Goal: Task Accomplishment & Management: Manage account settings

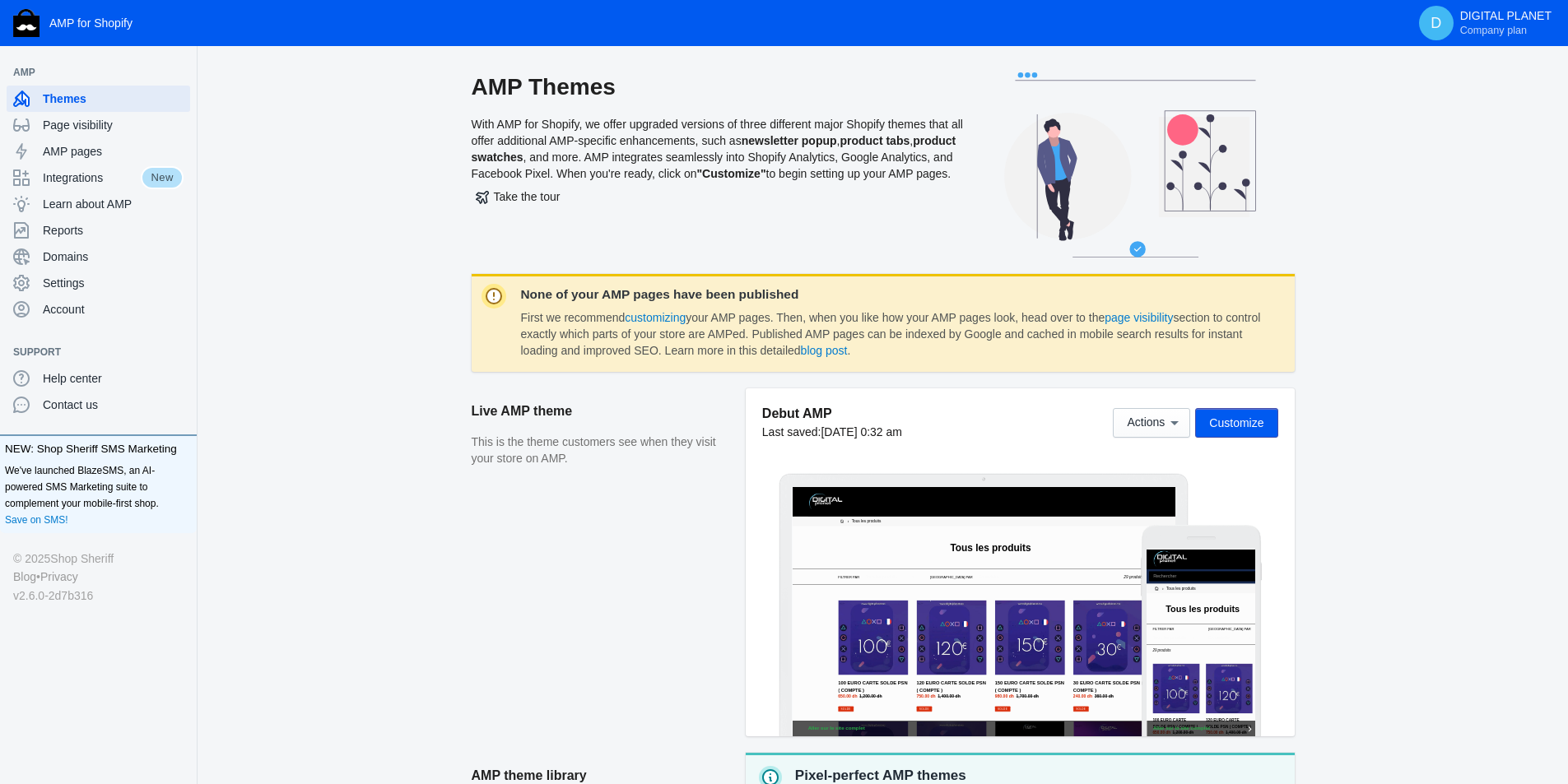
click at [1255, 412] on button "Customize" at bounding box center [1236, 423] width 82 height 29
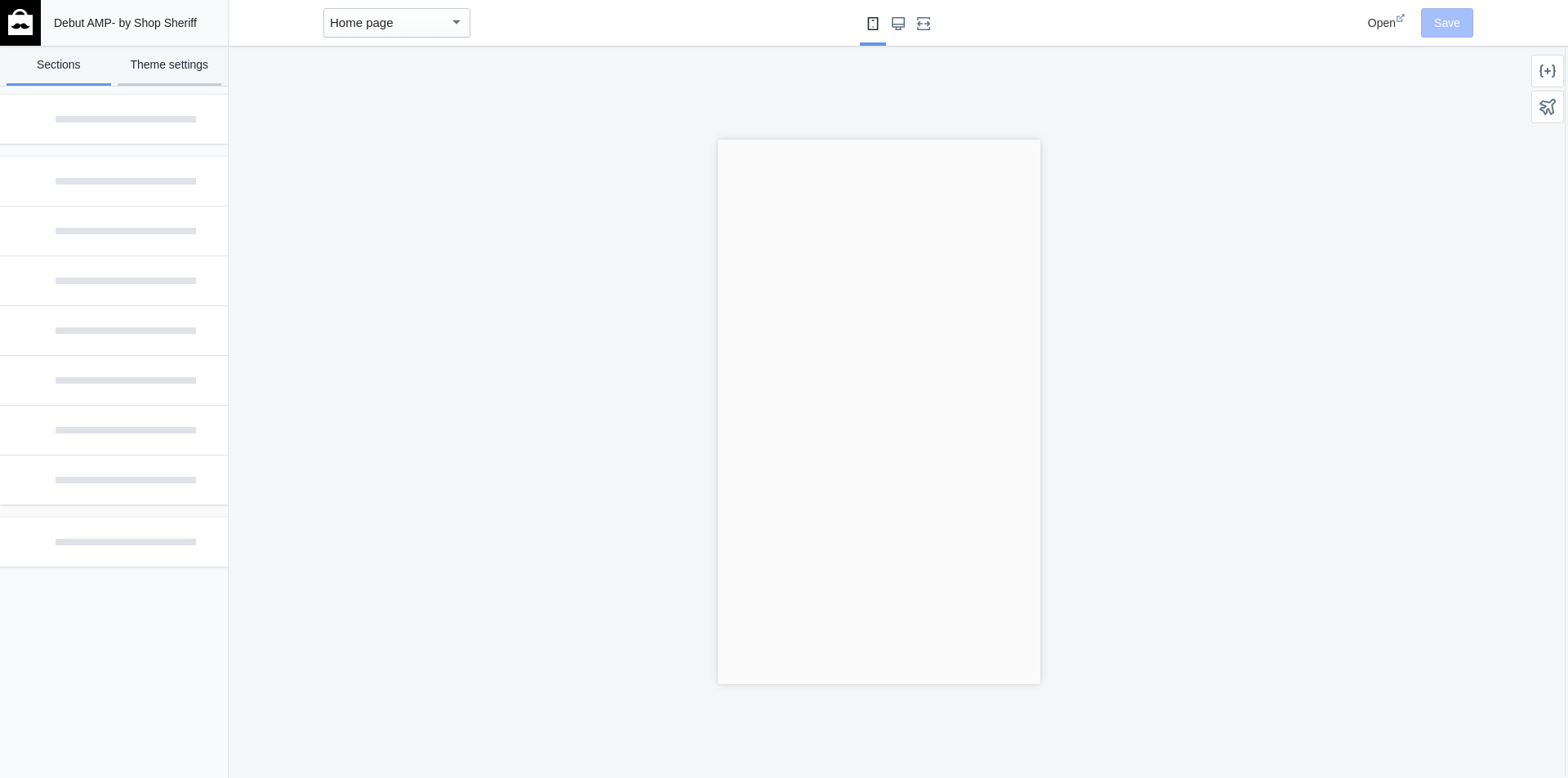
click at [160, 74] on link "Theme settings" at bounding box center [170, 65] width 105 height 40
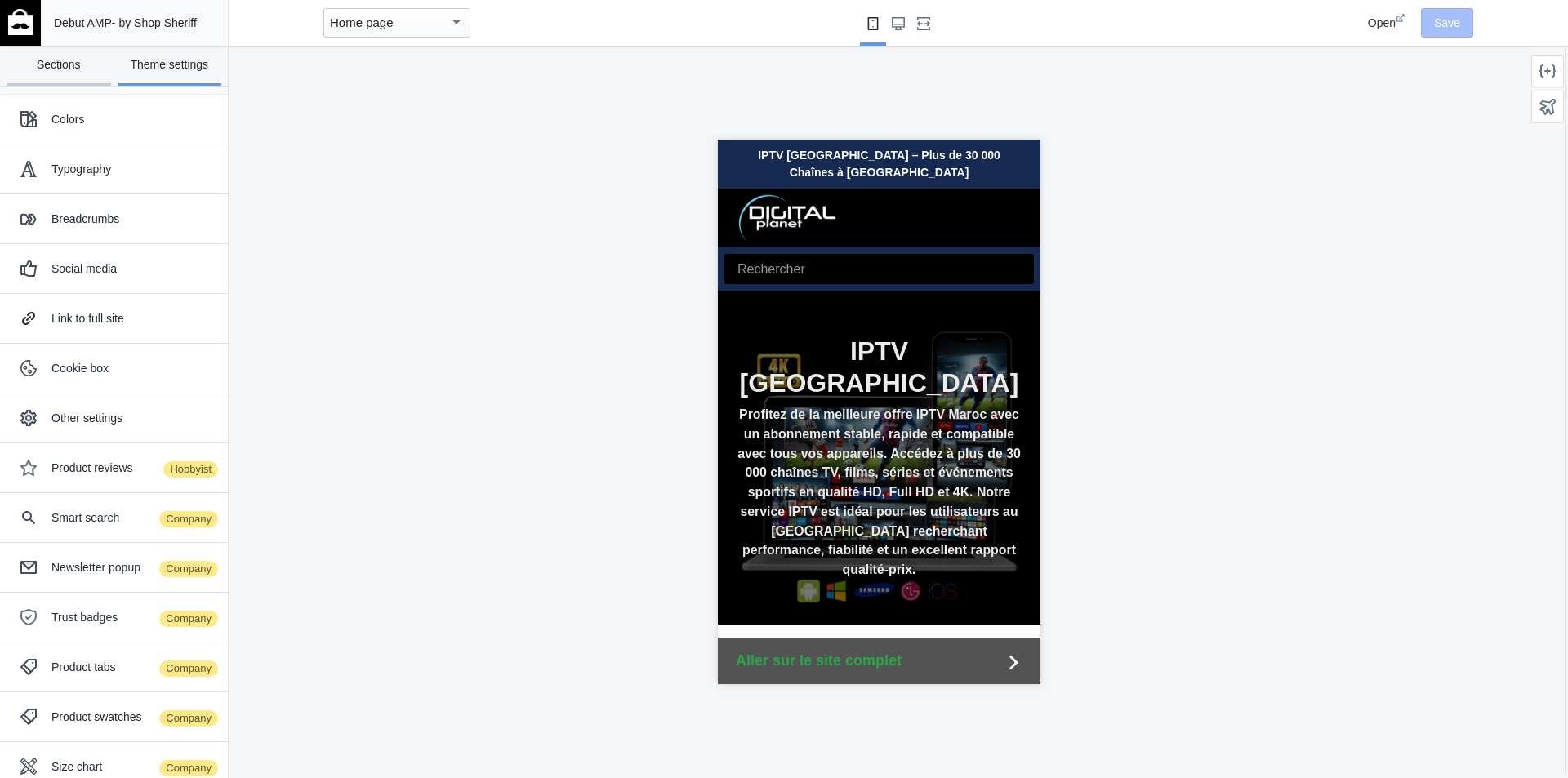
click at [72, 69] on link "Sections" at bounding box center [59, 65] width 105 height 40
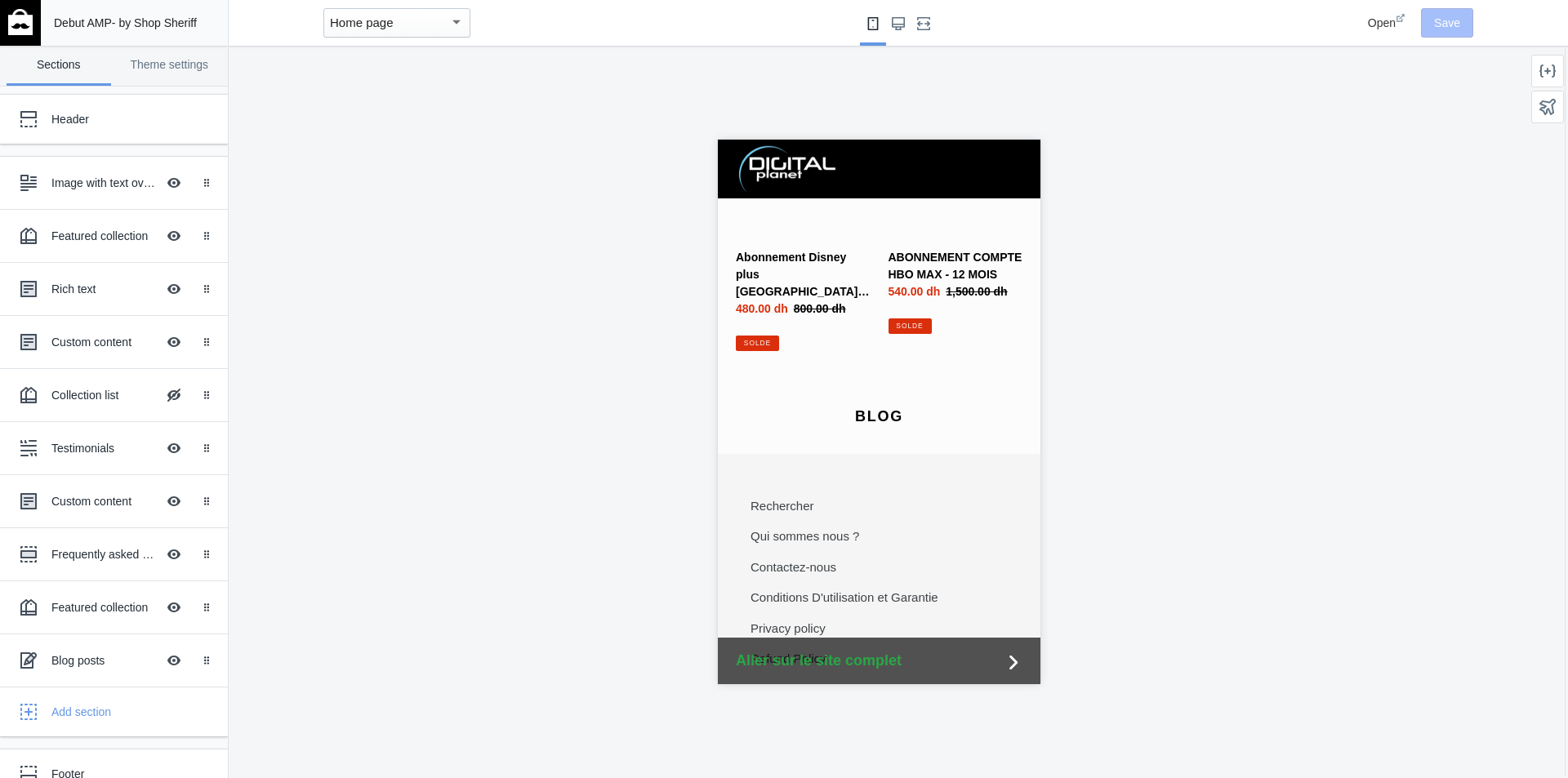
scroll to position [3952, 0]
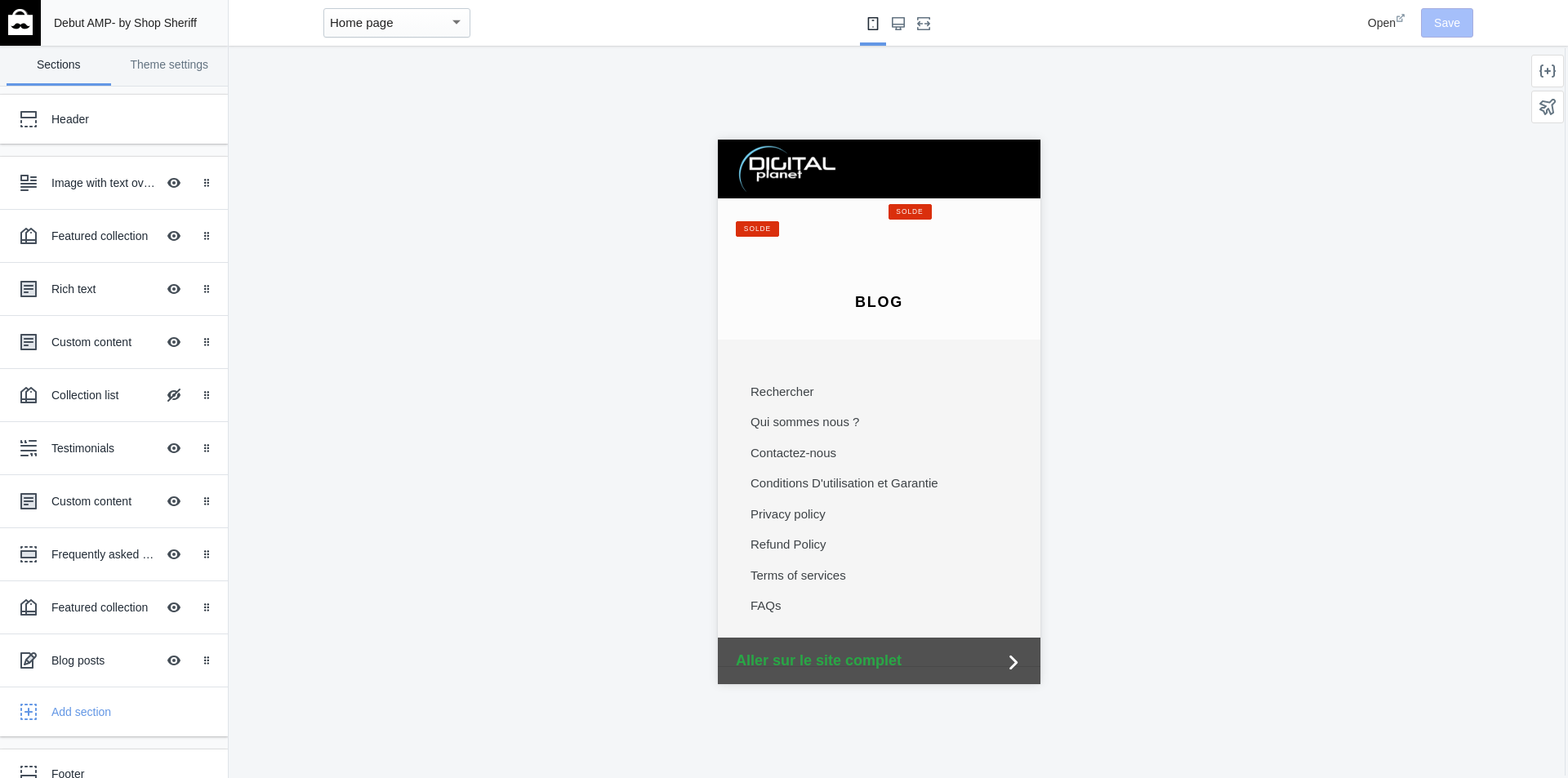
drag, startPoint x: 1035, startPoint y: 196, endPoint x: 1133, endPoint y: 789, distance: 601.0
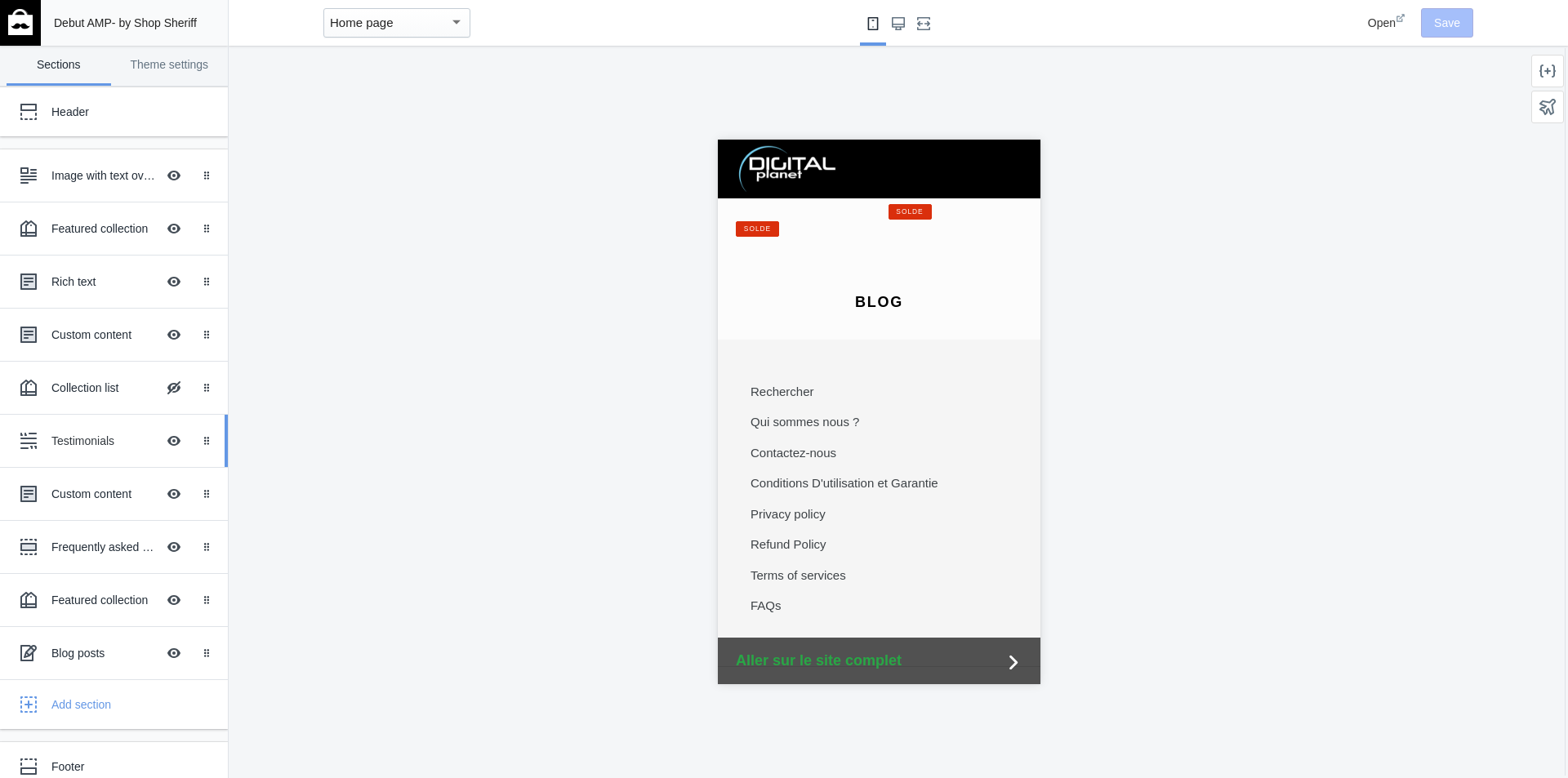
scroll to position [0, 0]
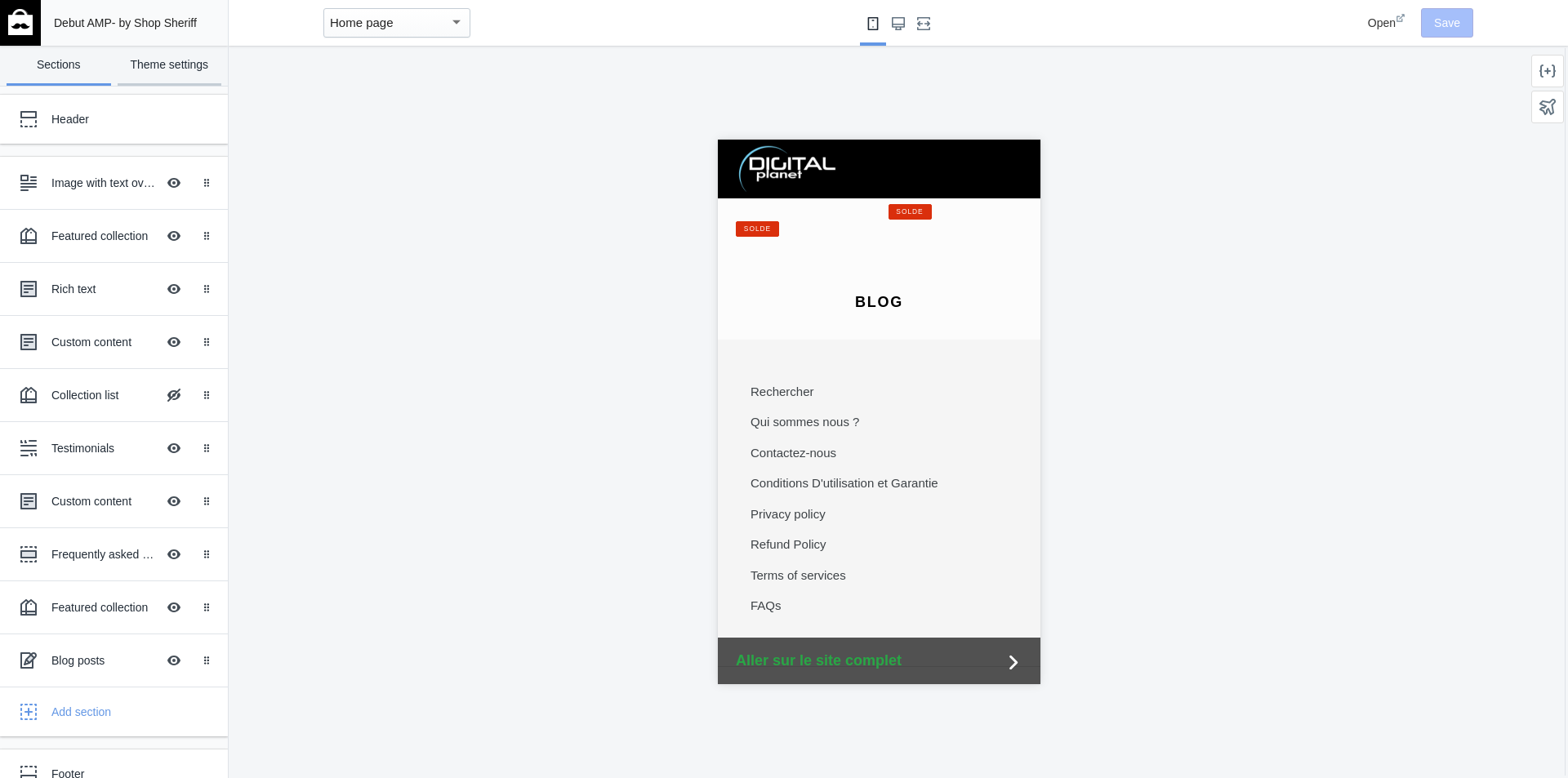
click at [142, 75] on link "Theme settings" at bounding box center [170, 65] width 105 height 40
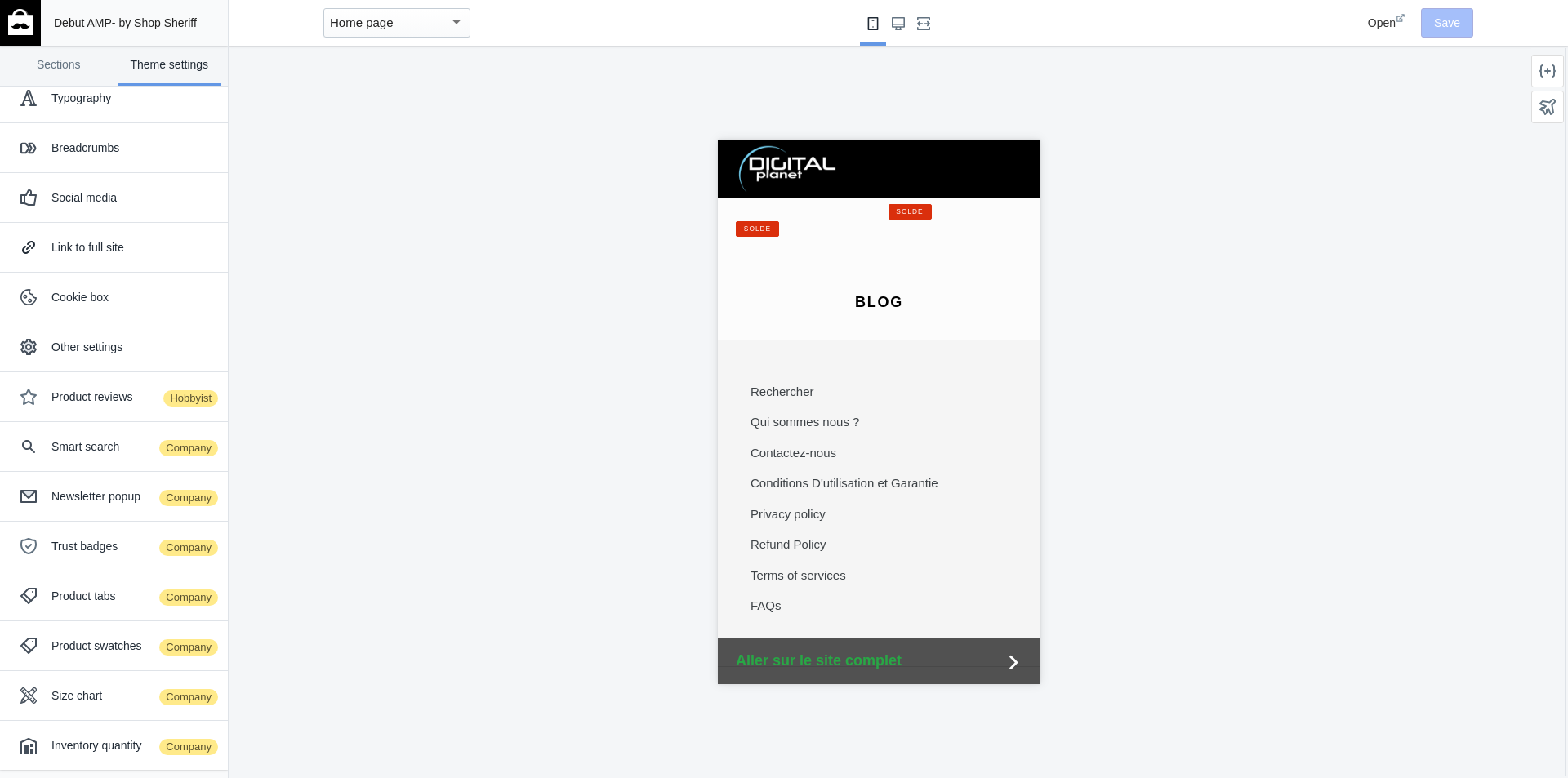
scroll to position [0, 275]
click at [31, 21] on img at bounding box center [19, 21] width 24 height 26
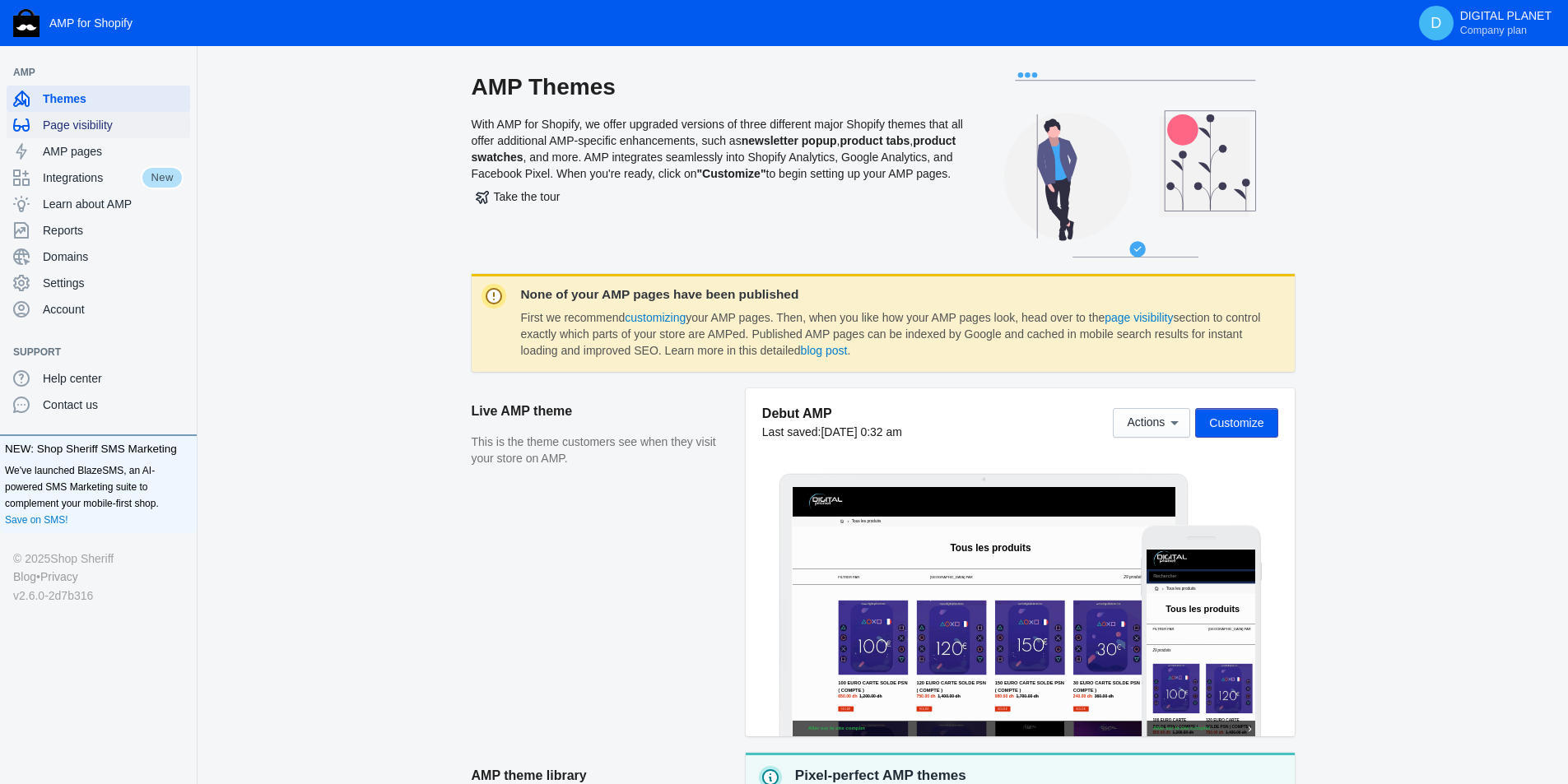
click at [94, 134] on div "Page visibility" at bounding box center [99, 125] width 171 height 26
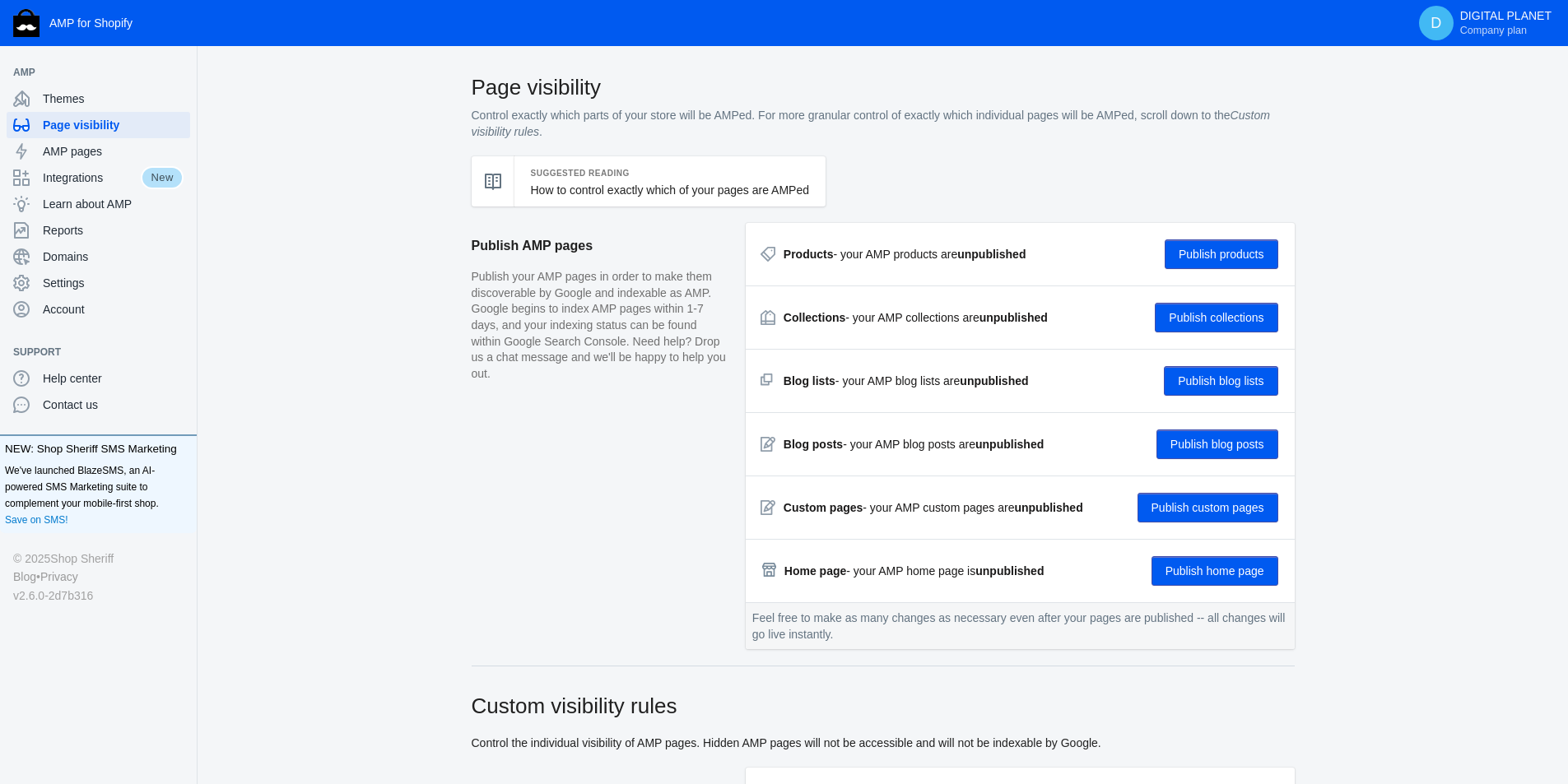
click at [1221, 260] on button "Publish products" at bounding box center [1222, 255] width 113 height 29
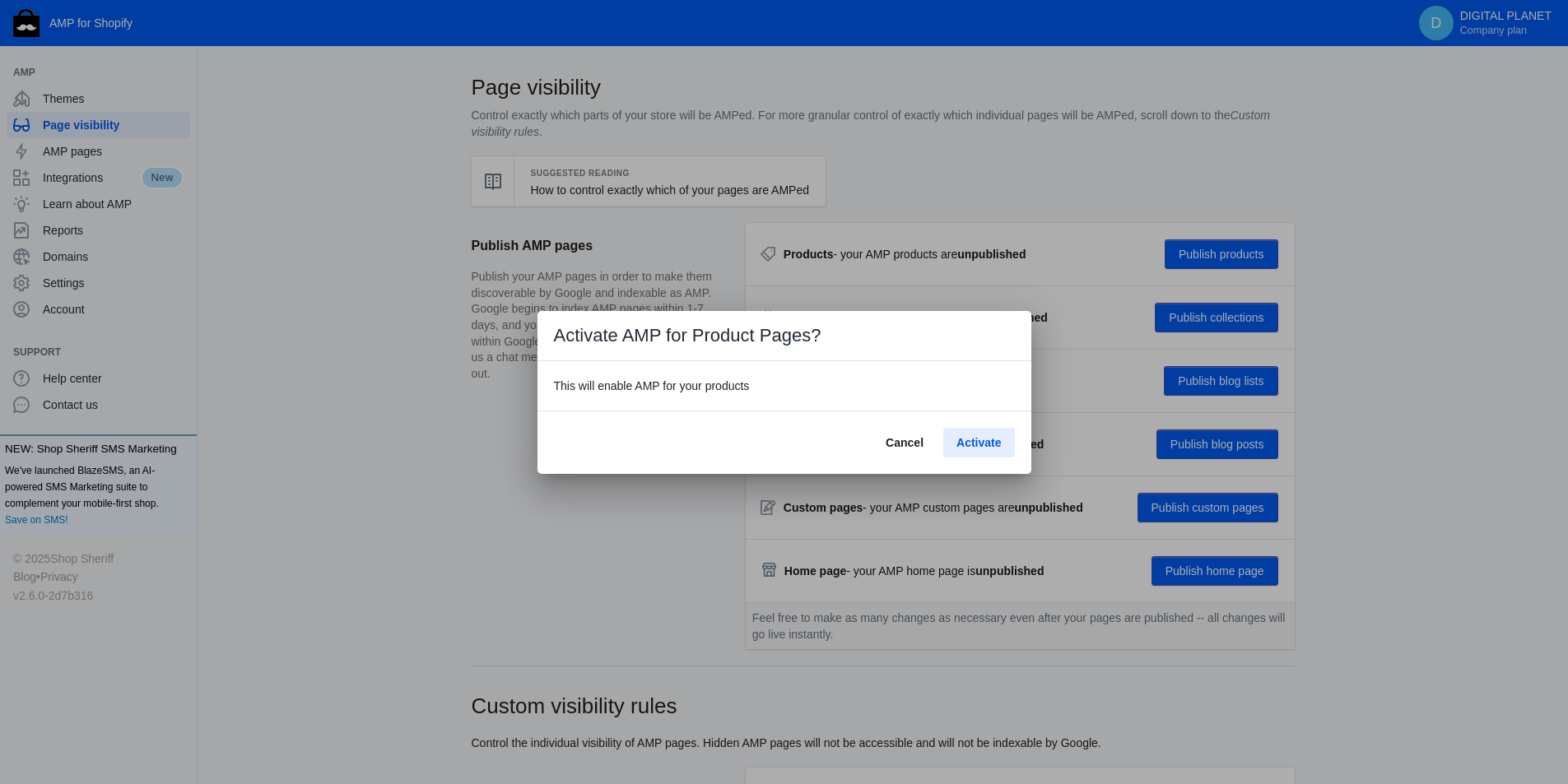
click at [979, 445] on span "Activate" at bounding box center [979, 443] width 45 height 14
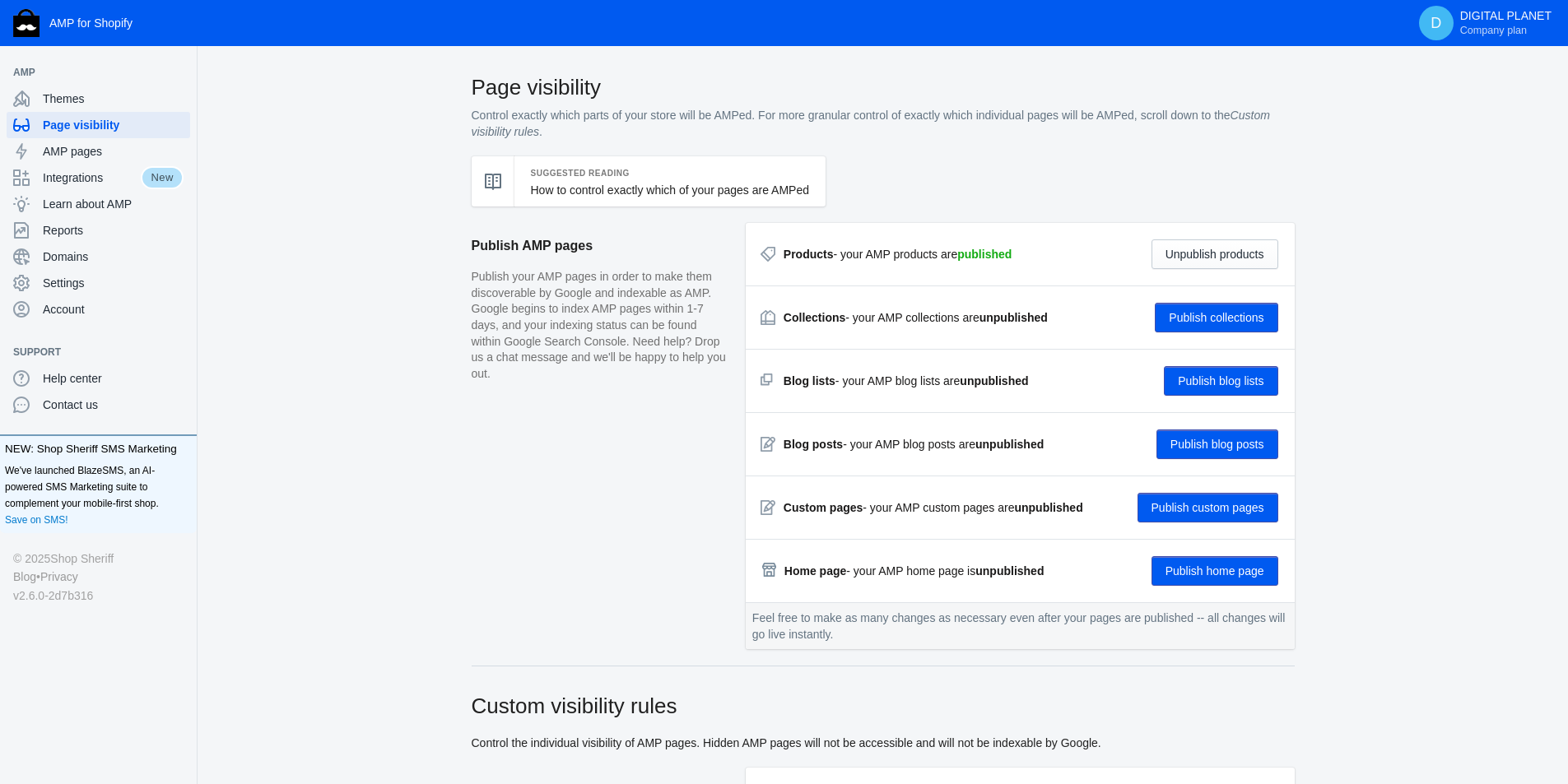
click at [1189, 319] on button "Publish collections" at bounding box center [1217, 318] width 123 height 29
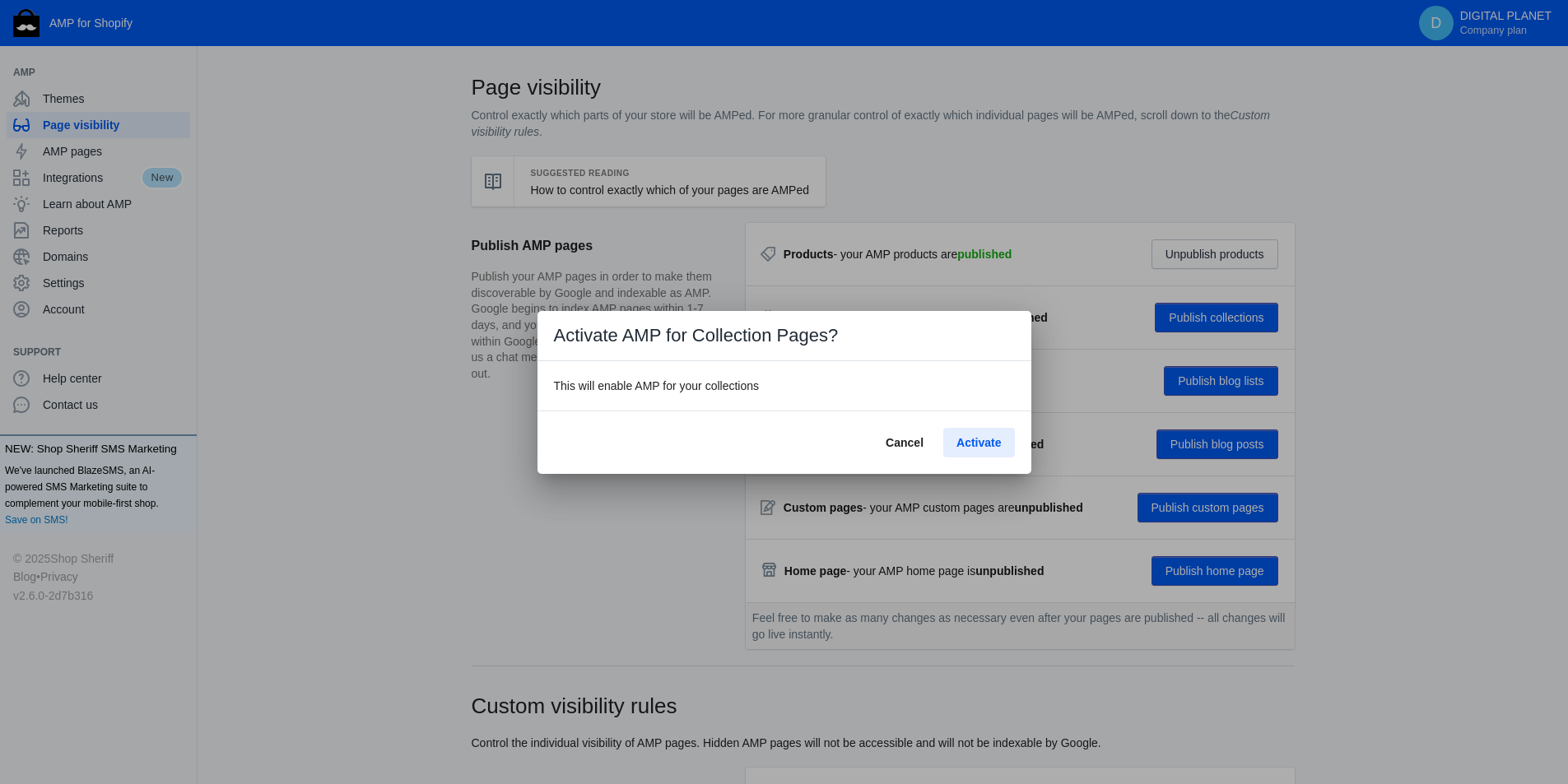
click at [978, 441] on span "Activate" at bounding box center [979, 443] width 45 height 14
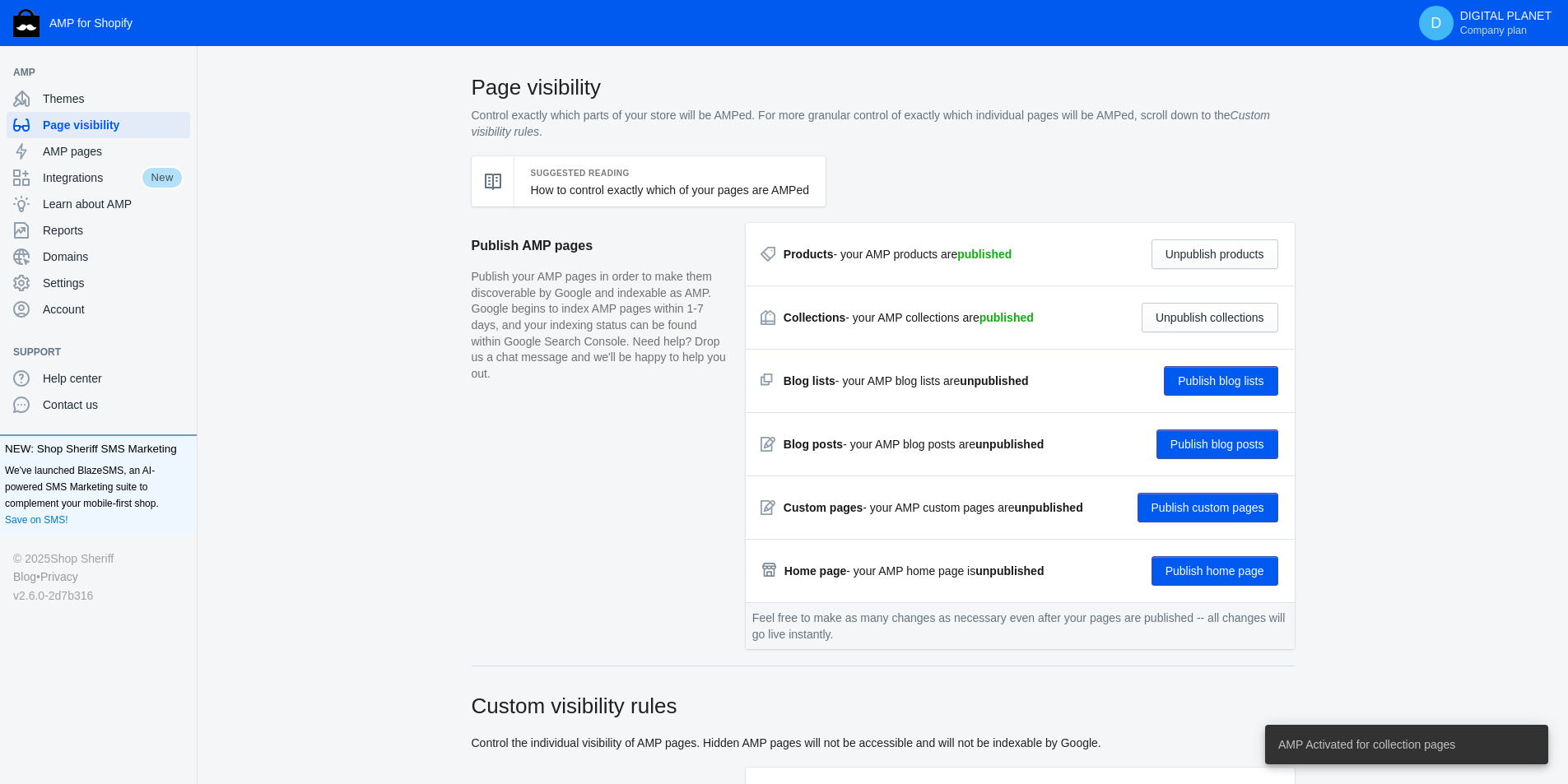
click at [1221, 498] on button "Publish custom pages" at bounding box center [1208, 507] width 141 height 29
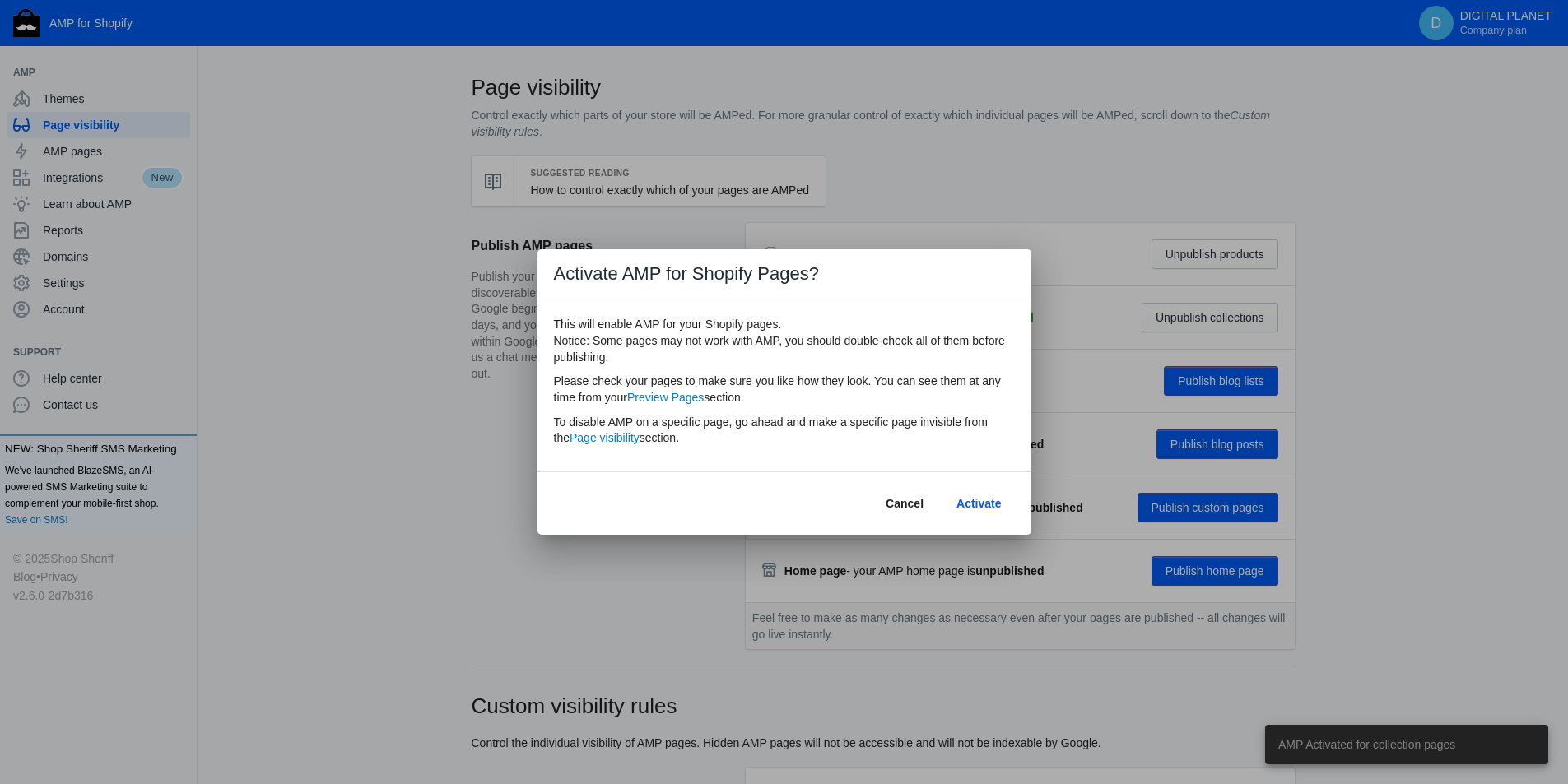
click at [995, 506] on span "Activate" at bounding box center [979, 504] width 45 height 14
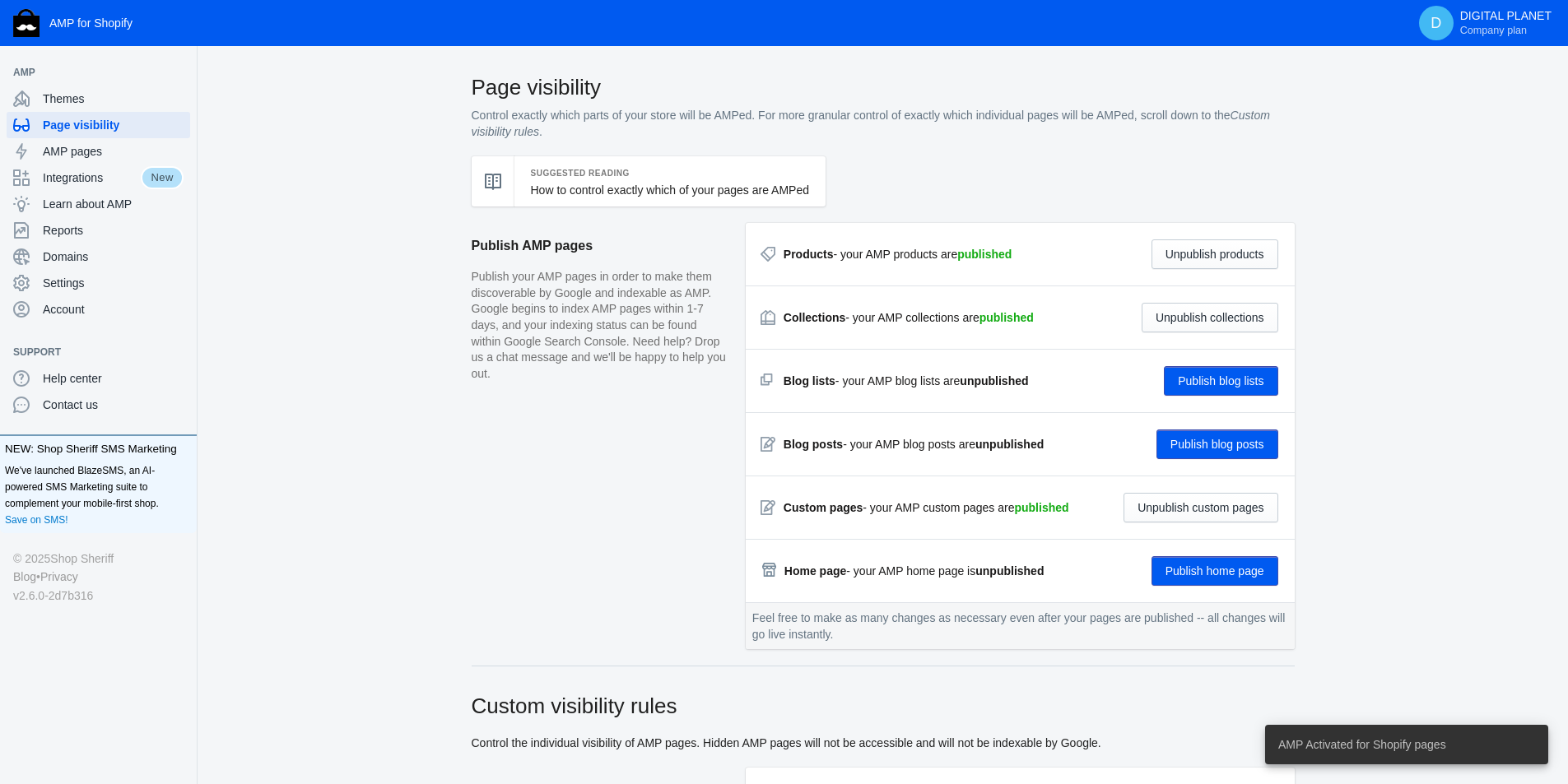
click at [1234, 582] on button "Publish home page" at bounding box center [1215, 570] width 127 height 29
click at [1215, 386] on button "Publish blog lists" at bounding box center [1221, 380] width 113 height 29
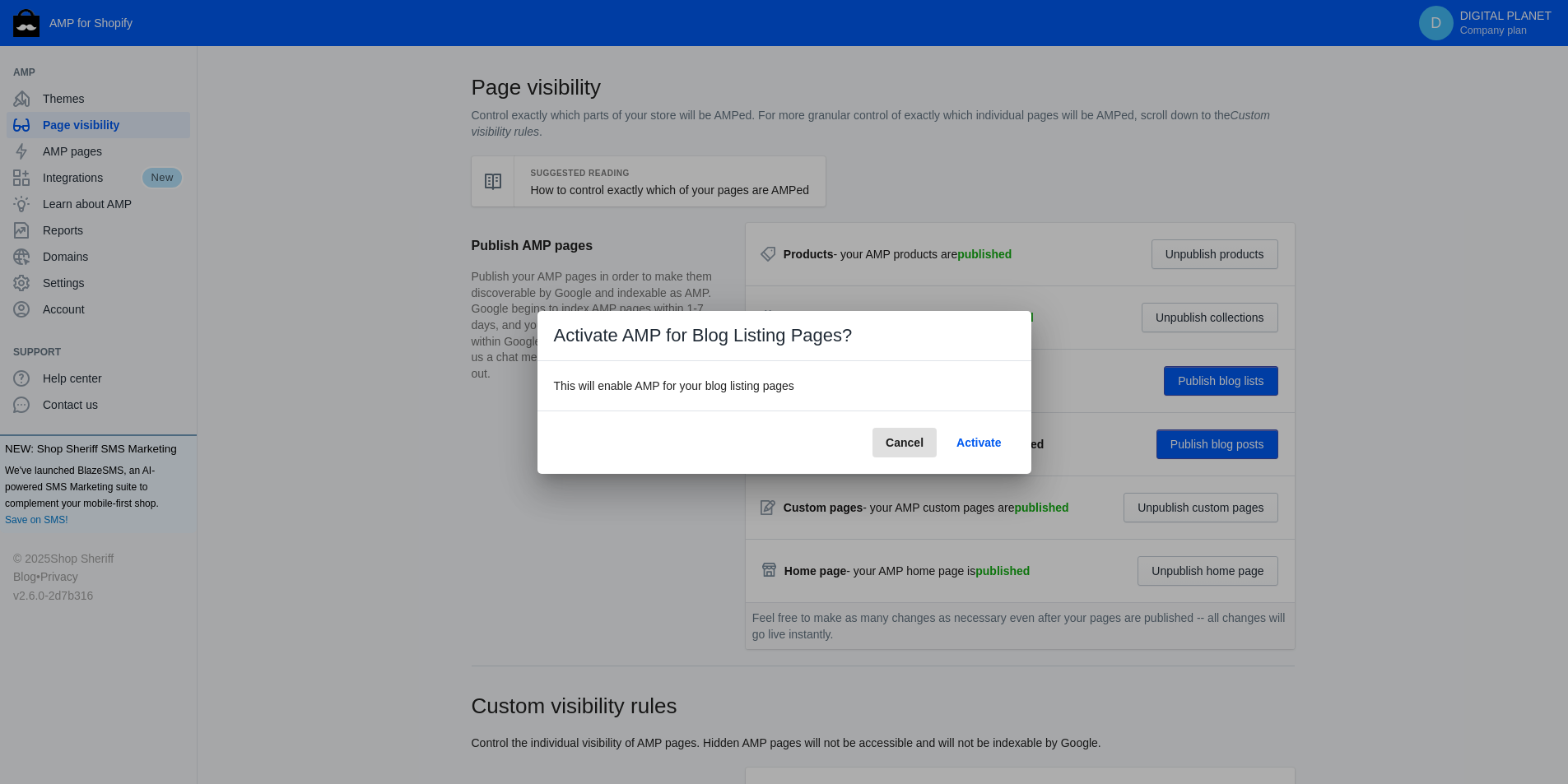
click at [984, 447] on span "Activate" at bounding box center [979, 443] width 45 height 14
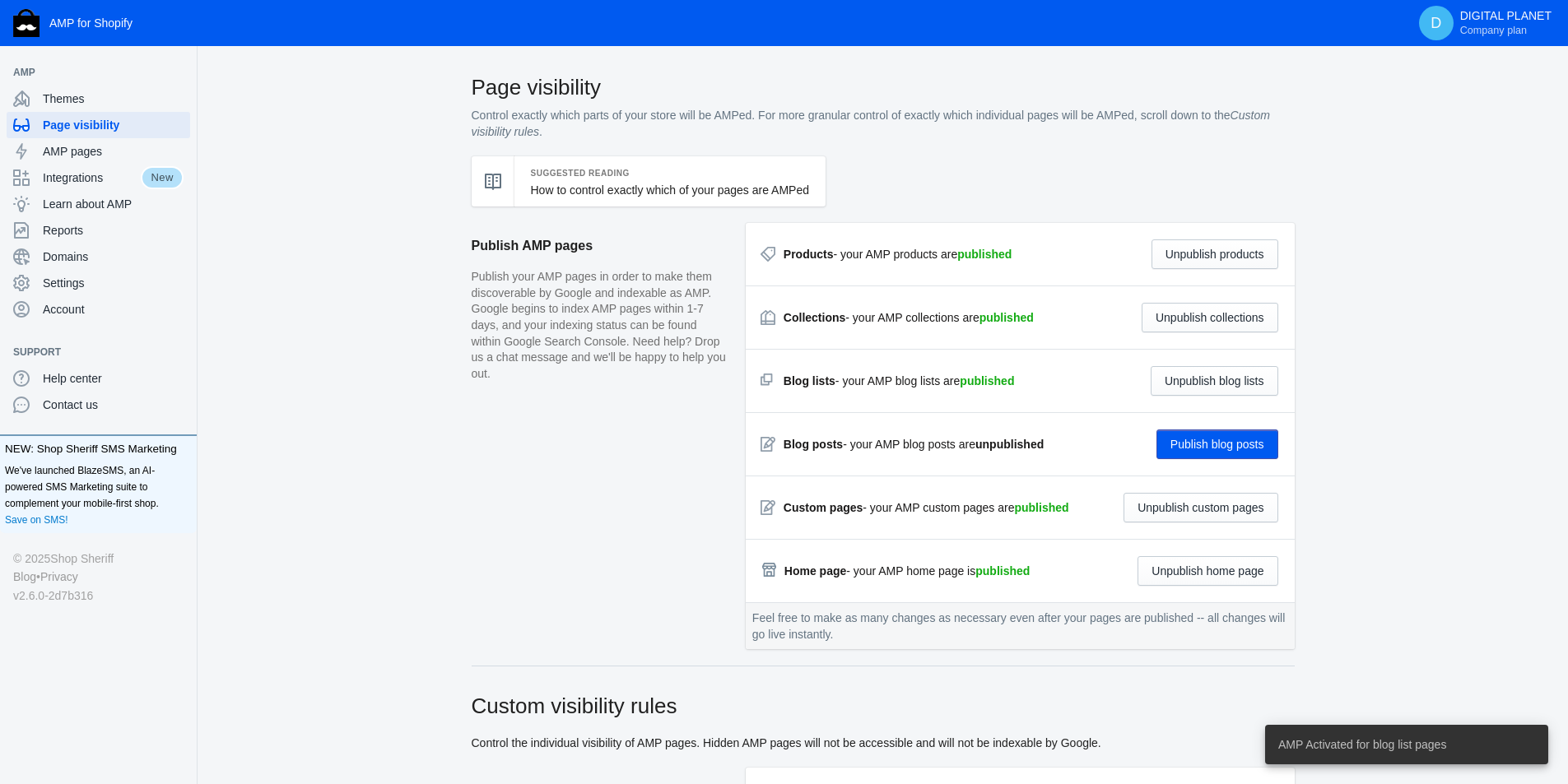
click at [1200, 443] on button "Publish blog posts" at bounding box center [1218, 444] width 122 height 29
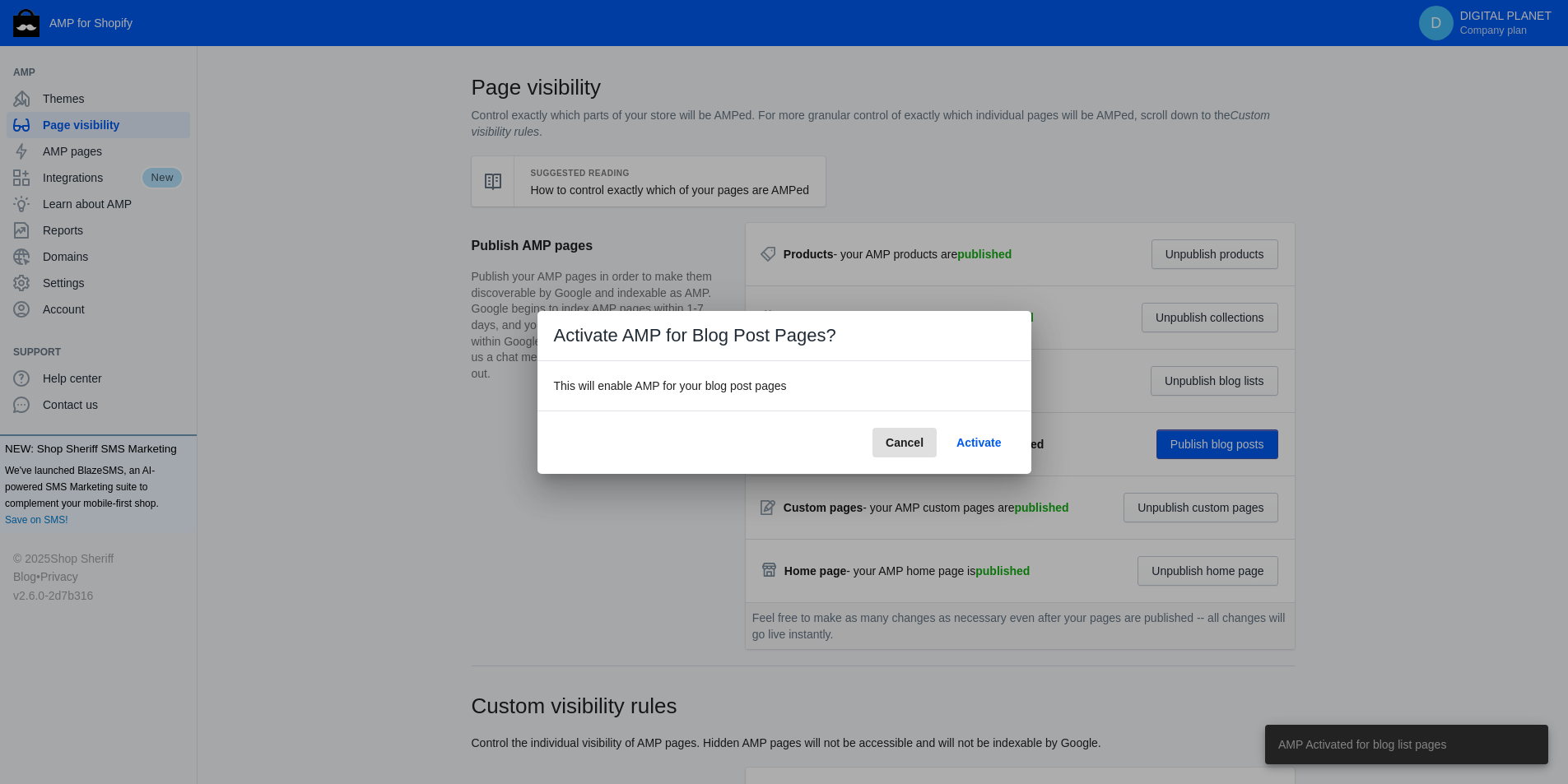
click at [976, 436] on span "Activate" at bounding box center [979, 443] width 45 height 14
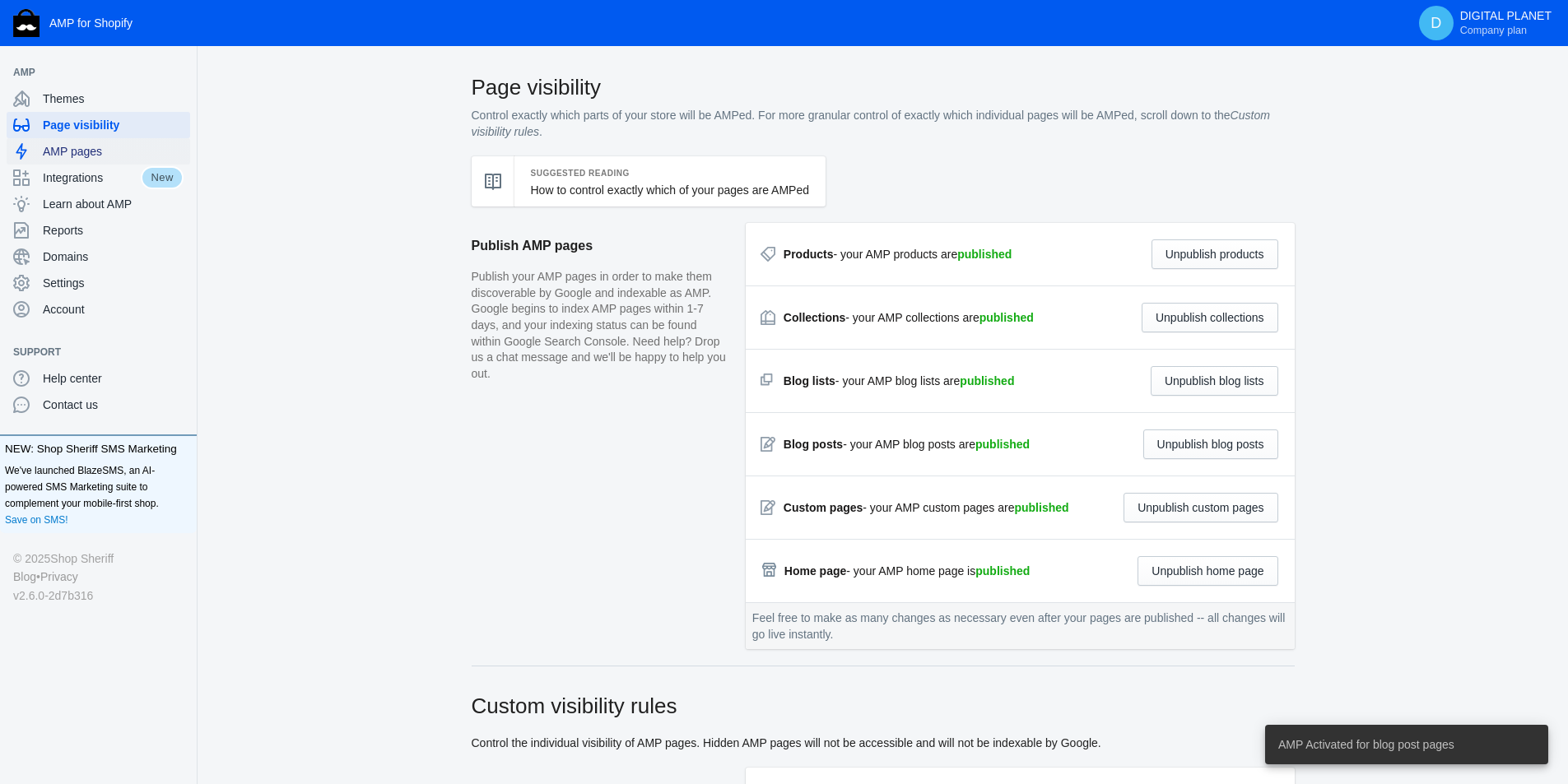
click at [82, 149] on span "AMP pages" at bounding box center [113, 151] width 141 height 17
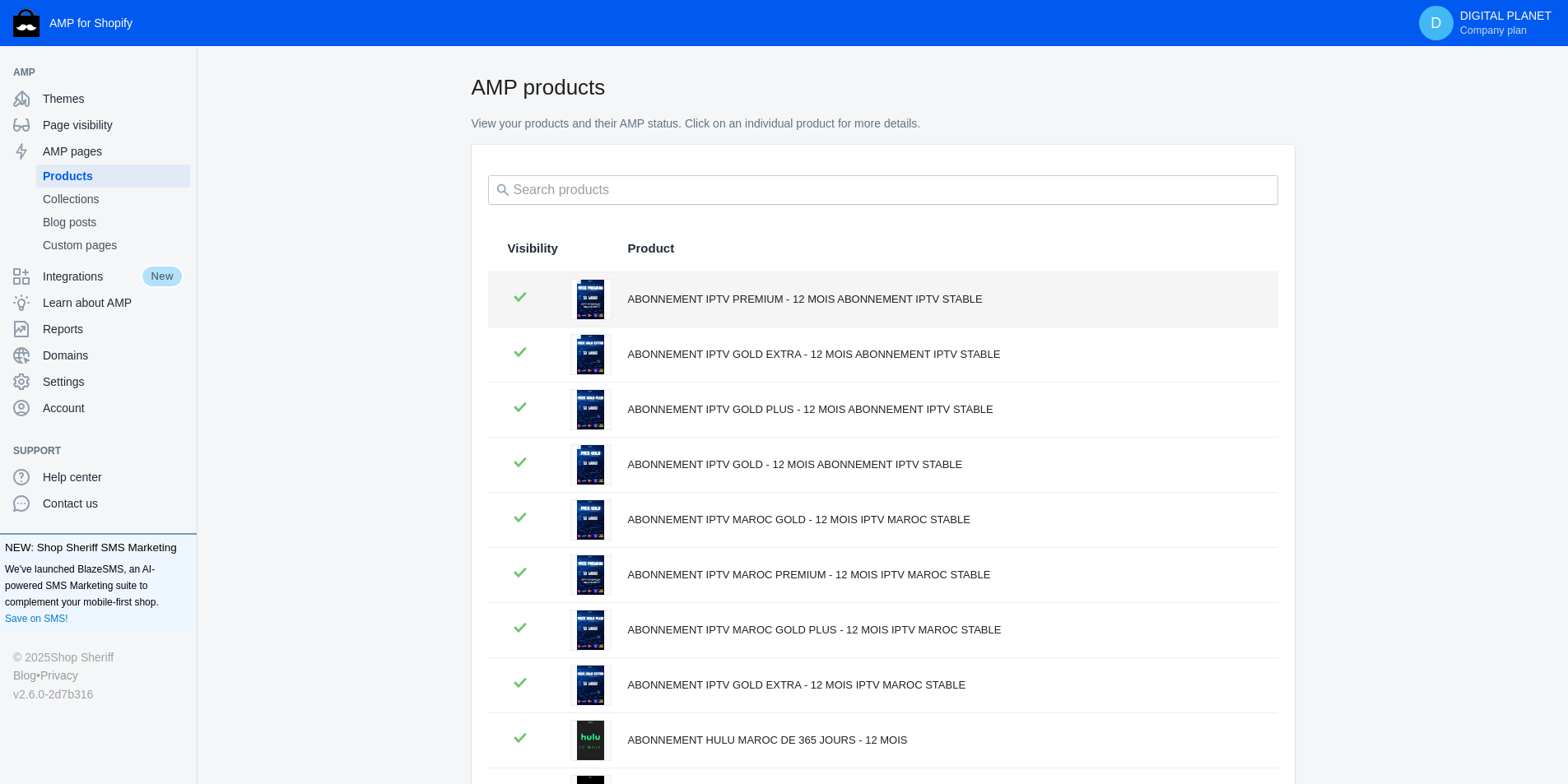
click at [692, 298] on div "ABONNEMENT IPTV PREMIUM - 12 MOIS ABONNEMENT IPTV STABLE" at bounding box center [944, 299] width 630 height 17
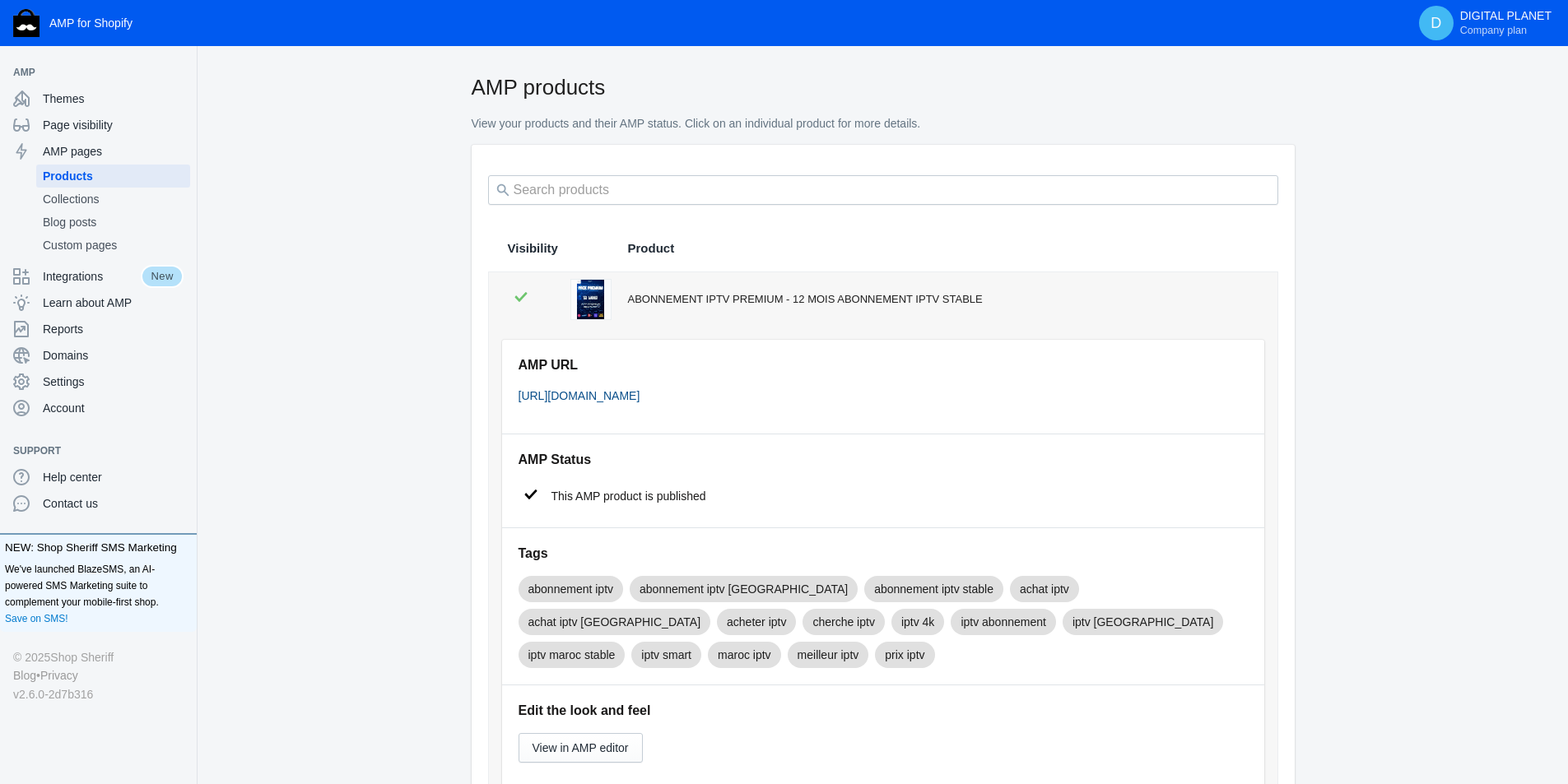
click at [640, 393] on link "[URL][DOMAIN_NAME]" at bounding box center [580, 396] width 122 height 14
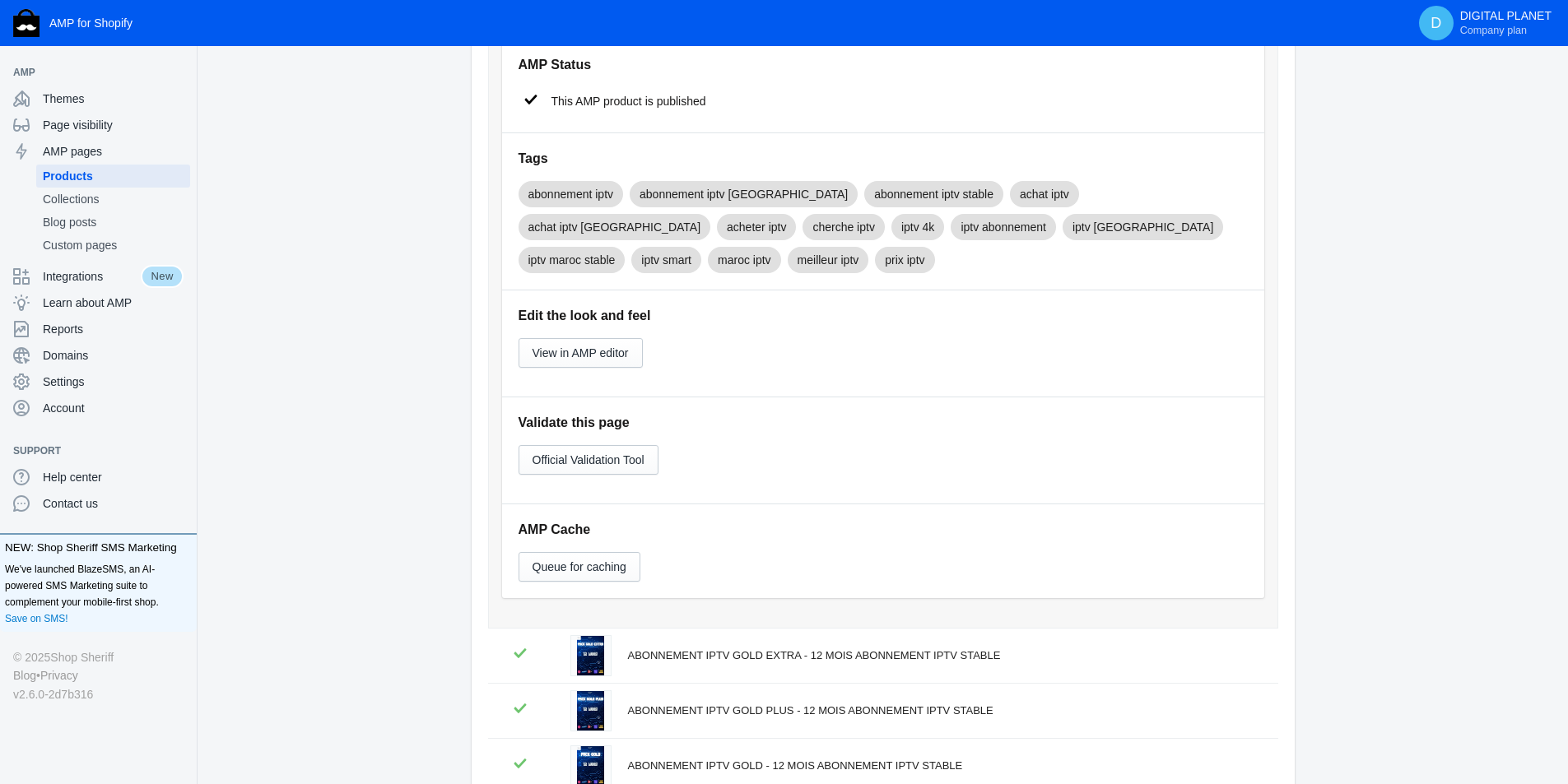
scroll to position [412, 0]
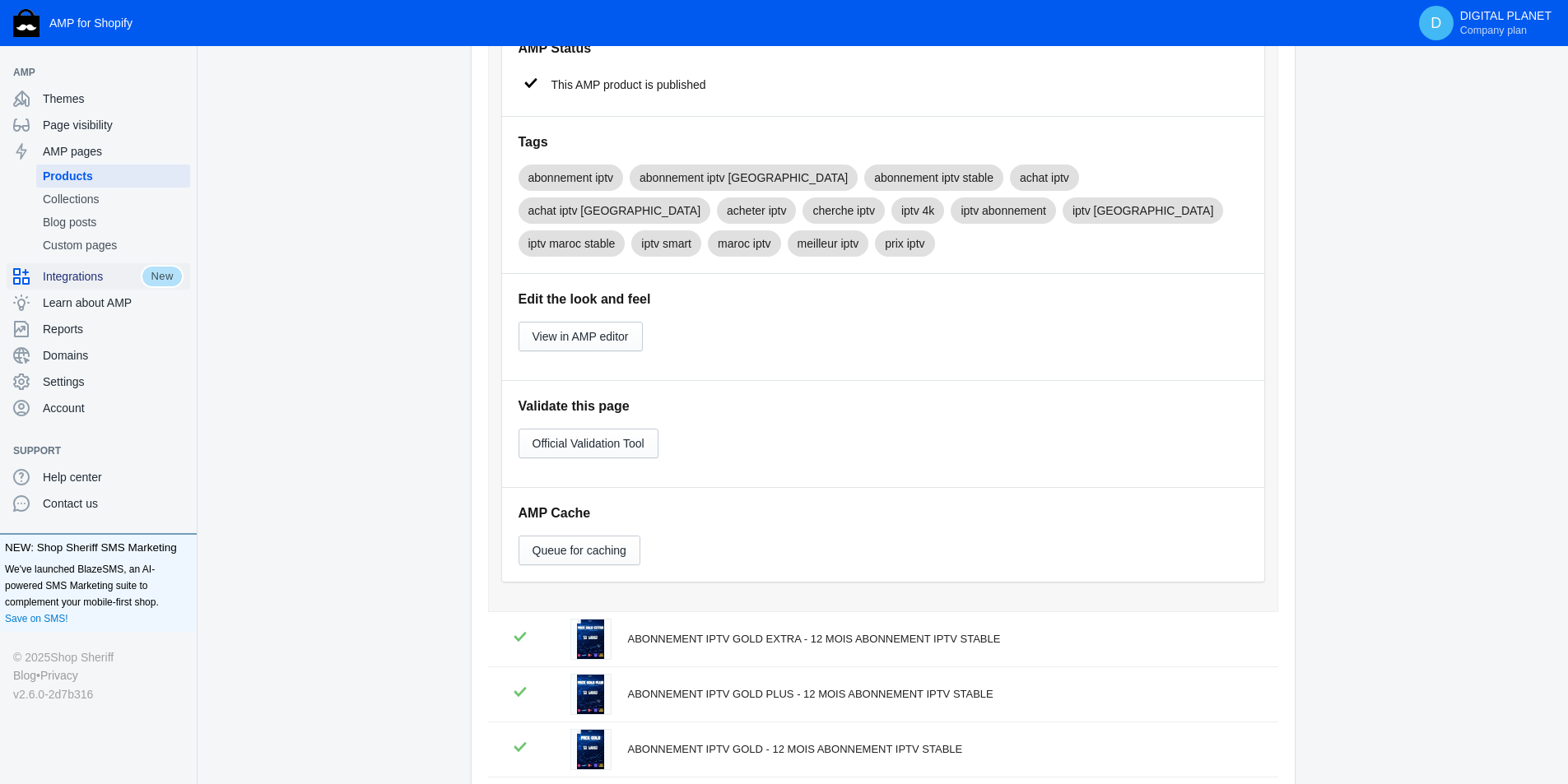
click at [100, 273] on span "Integrations" at bounding box center [92, 276] width 98 height 17
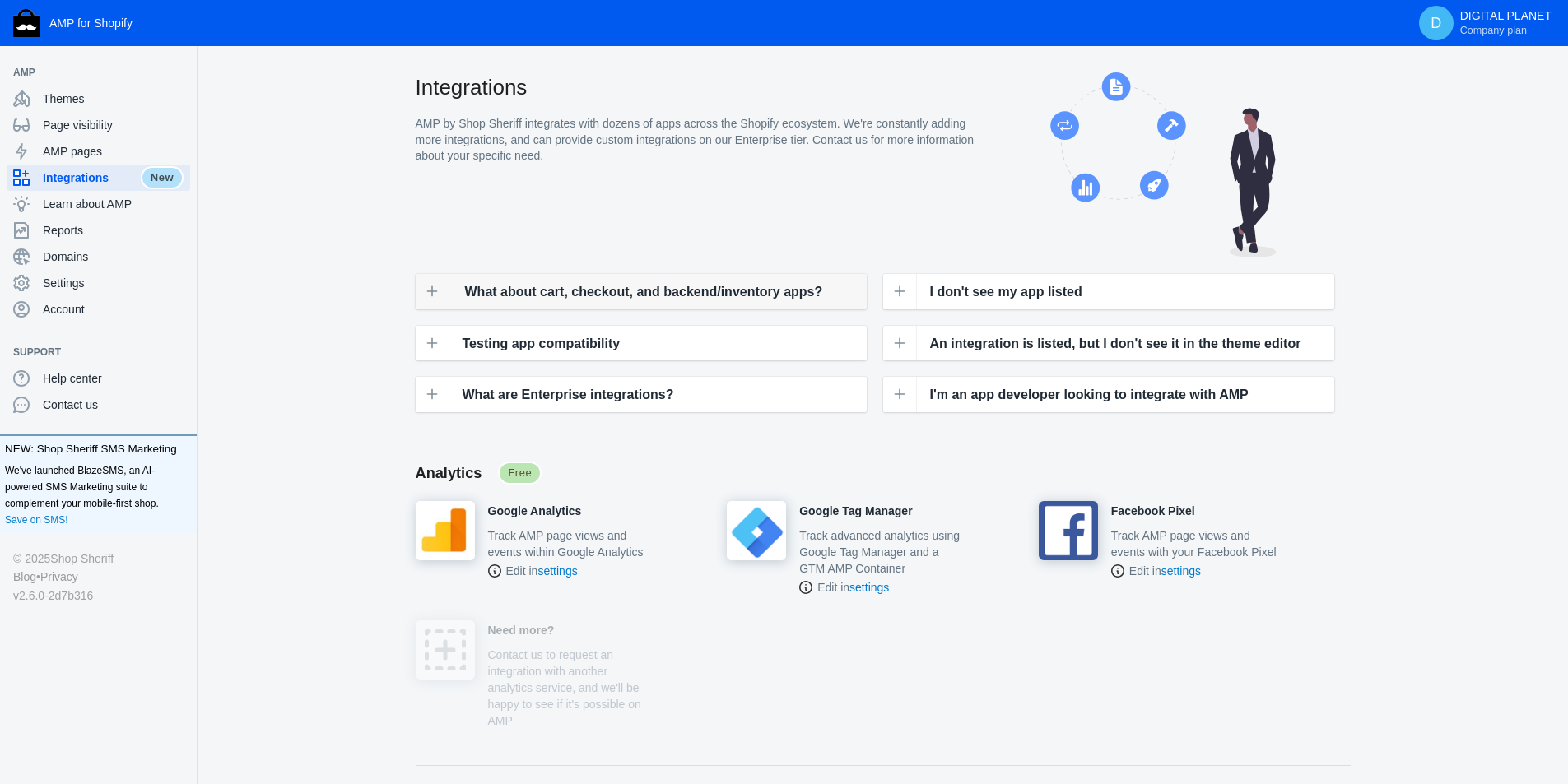
click at [650, 291] on span "What about cart, checkout, and backend/inventory apps?" at bounding box center [644, 293] width 358 height 21
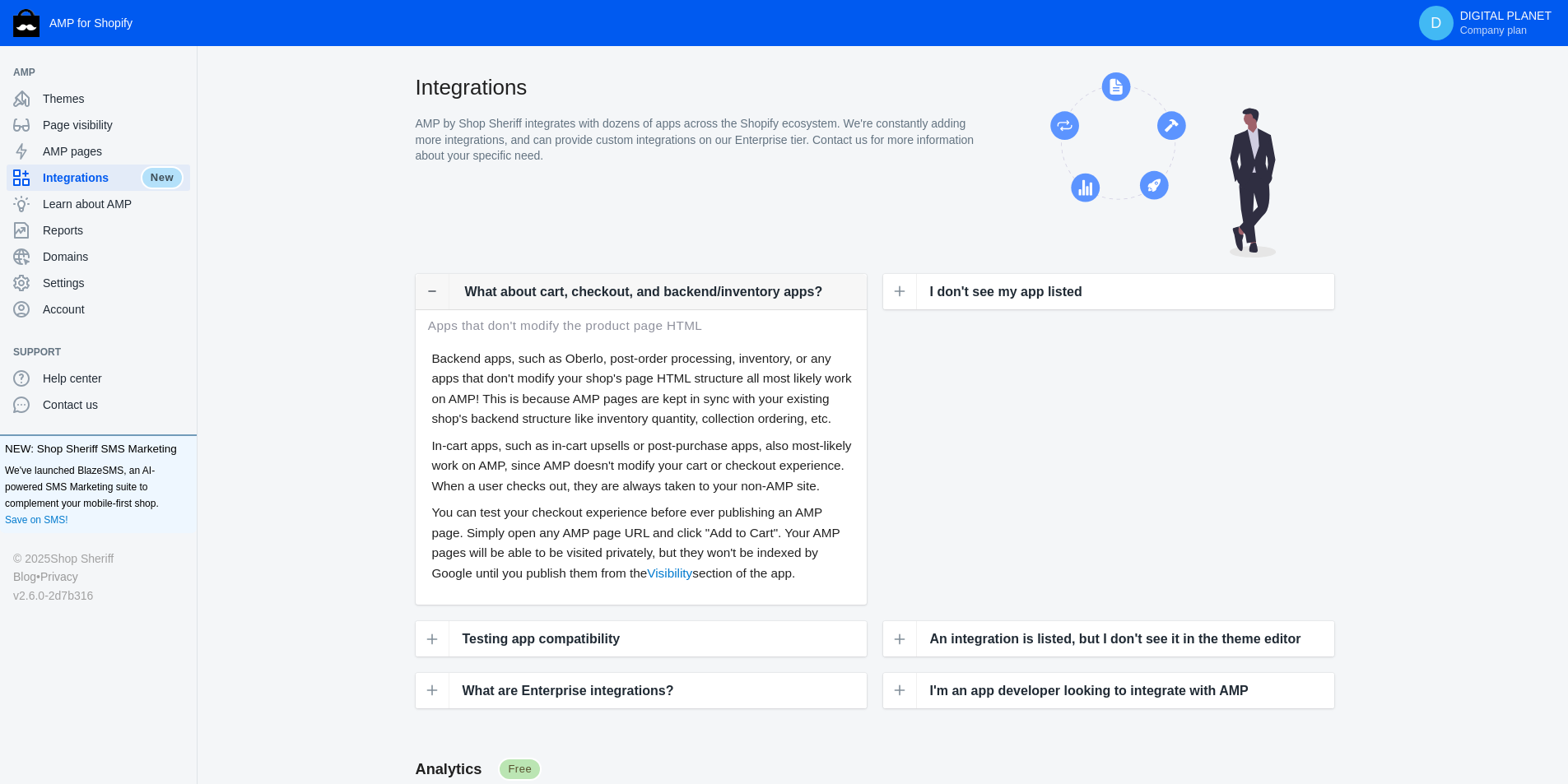
click at [635, 301] on span "What about cart, checkout, and backend/inventory apps?" at bounding box center [644, 293] width 358 height 21
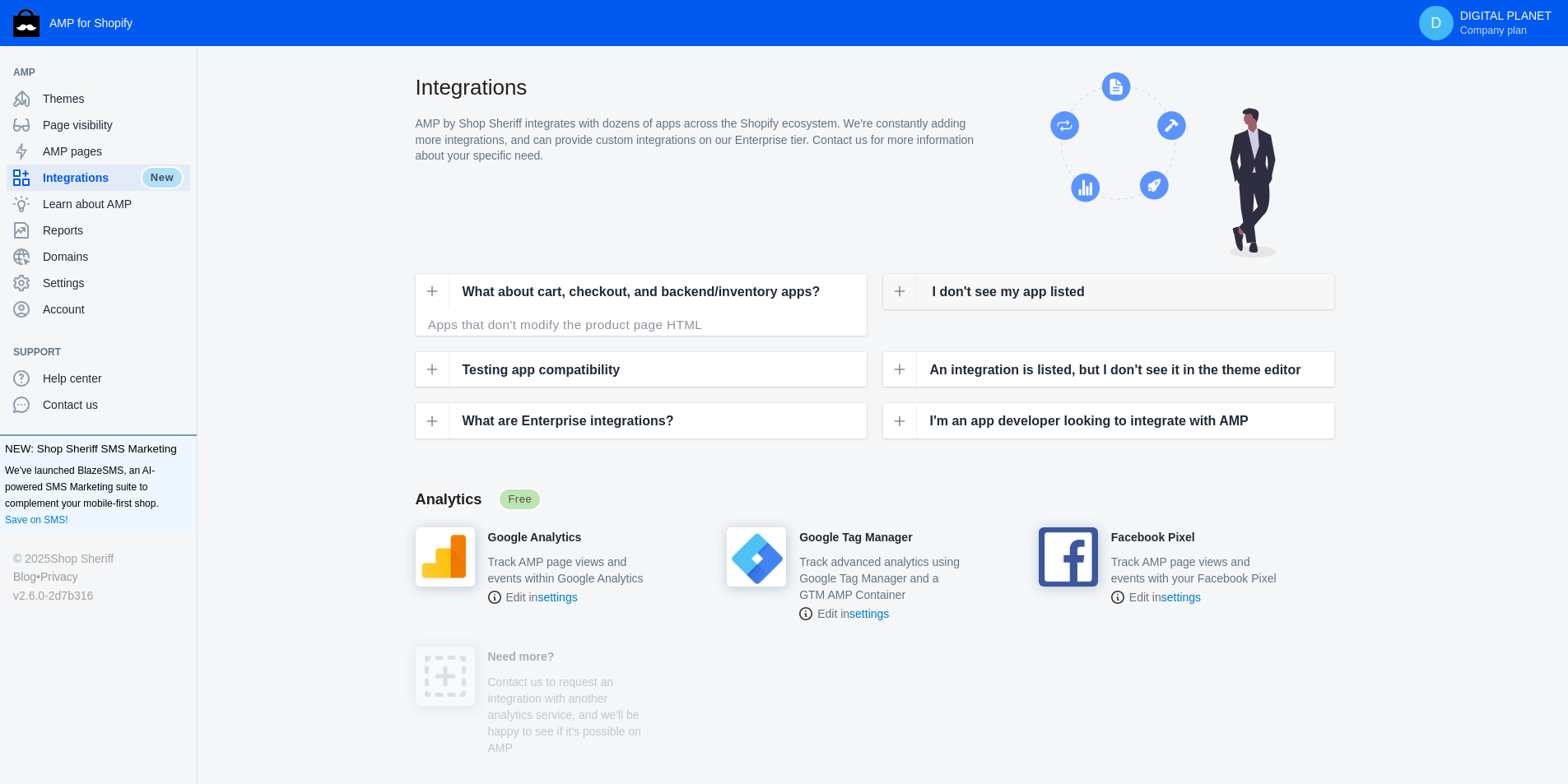
click at [972, 303] on div "I don't see my app listed" at bounding box center [1009, 292] width 179 height 35
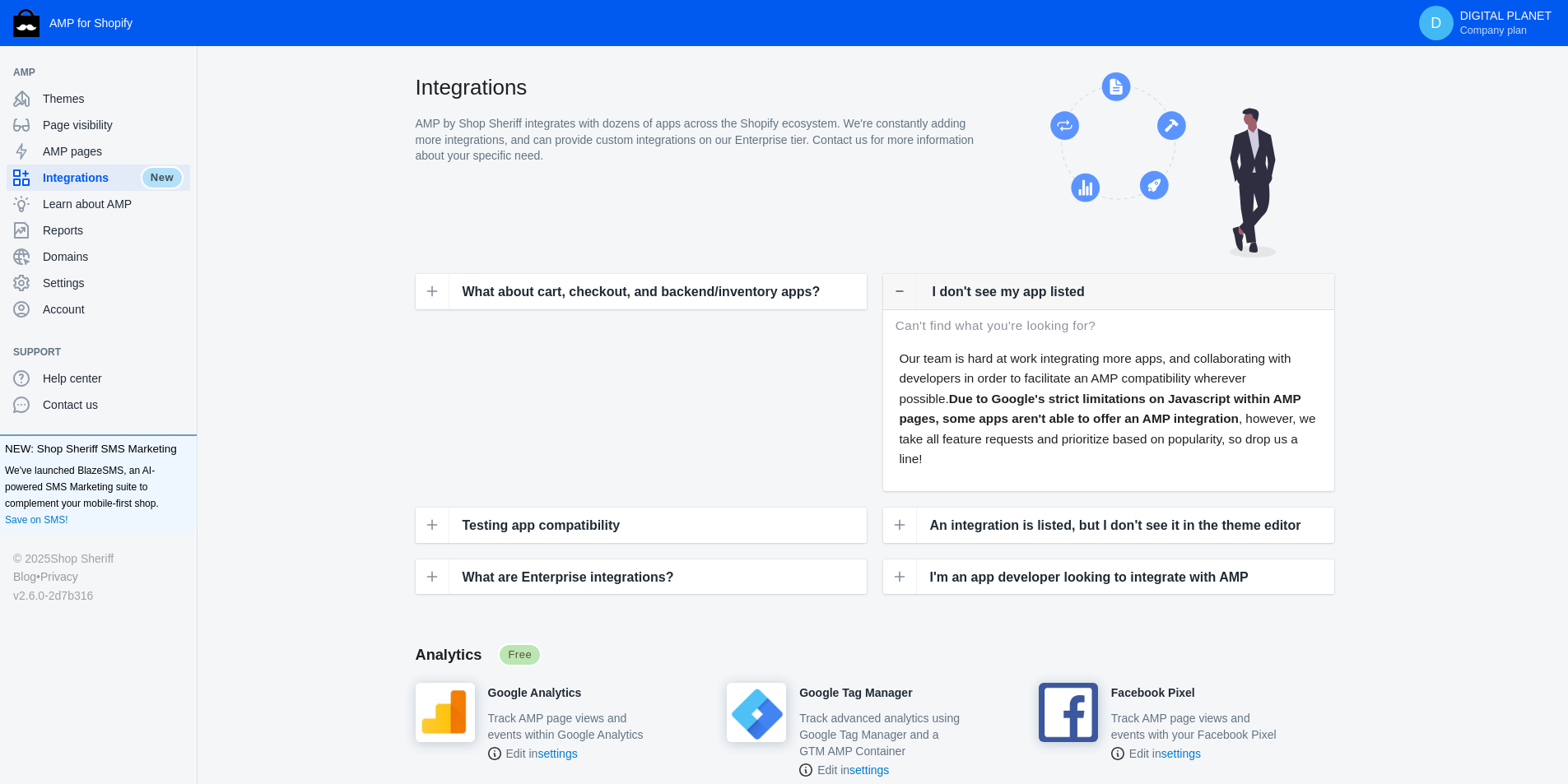
click at [972, 302] on span "I don't see my app listed" at bounding box center [1009, 293] width 152 height 21
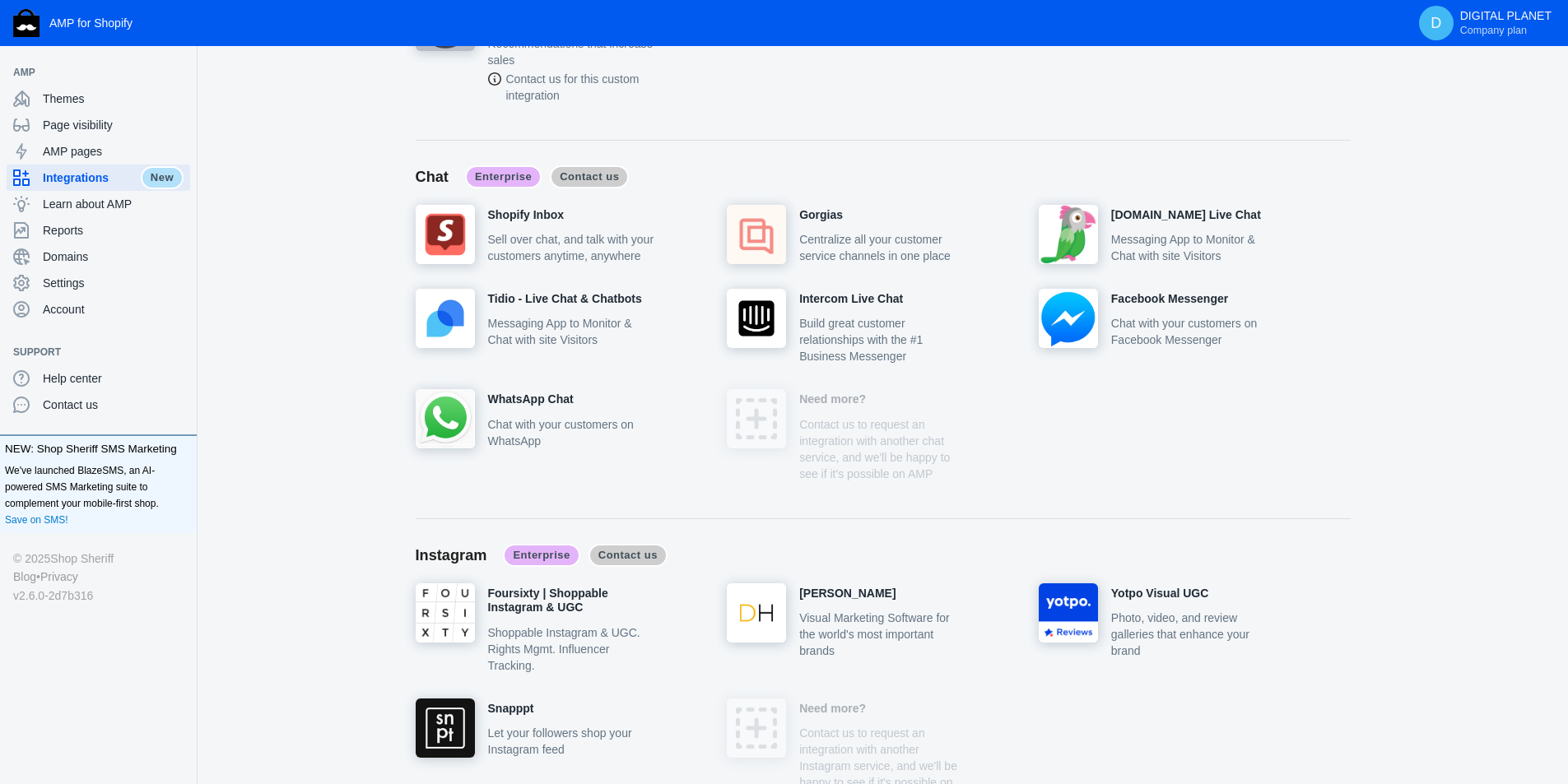
scroll to position [4444, 0]
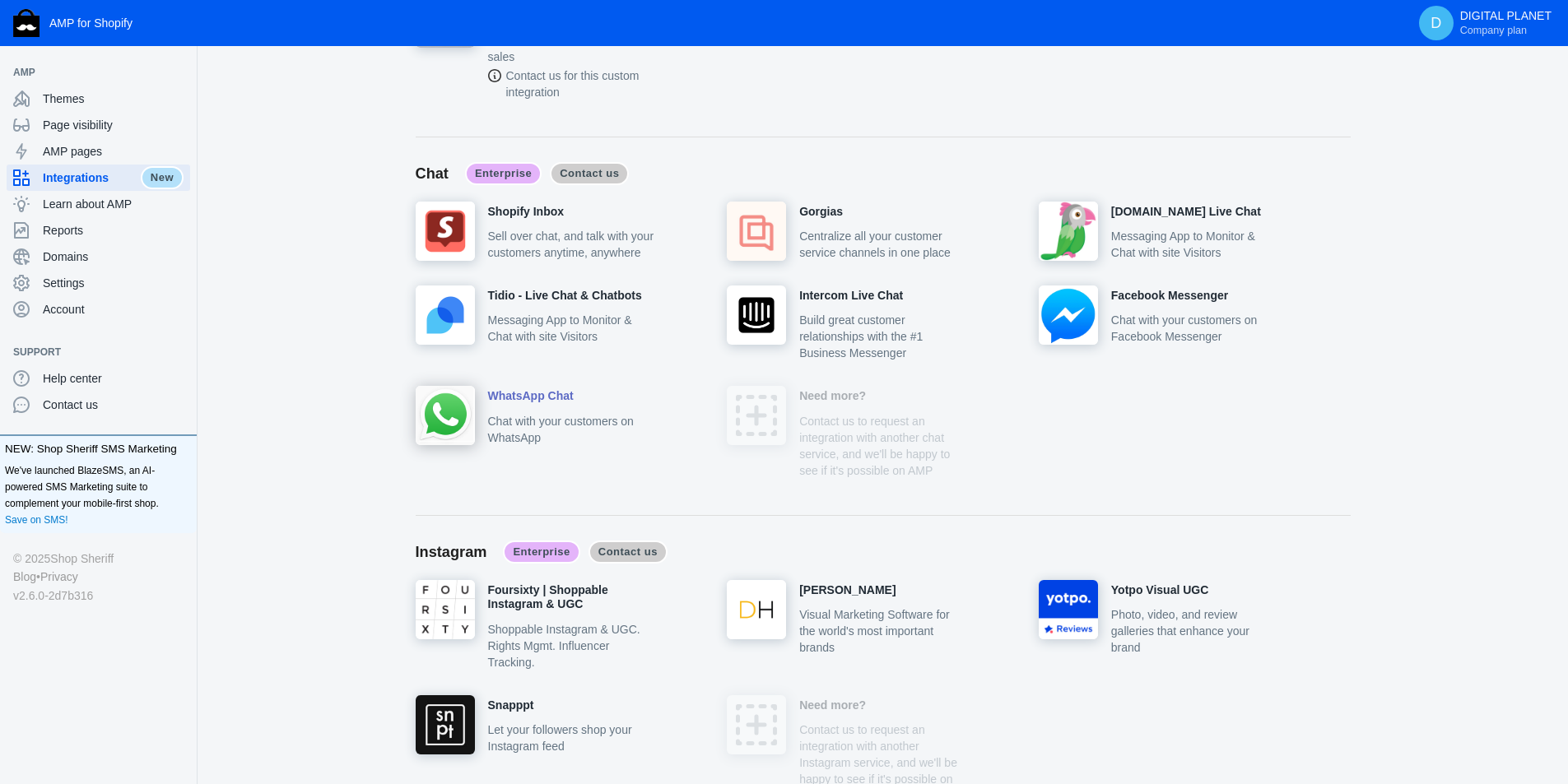
click at [445, 425] on img at bounding box center [445, 415] width 60 height 59
click at [538, 393] on h4 "WhatsApp Chat" at bounding box center [531, 396] width 86 height 15
click at [527, 435] on p "Chat with your customers on WhatsApp" at bounding box center [571, 430] width 166 height 33
click at [497, 167] on span "Enterprise" at bounding box center [503, 174] width 76 height 23
click at [583, 169] on span "Contact us" at bounding box center [589, 174] width 79 height 23
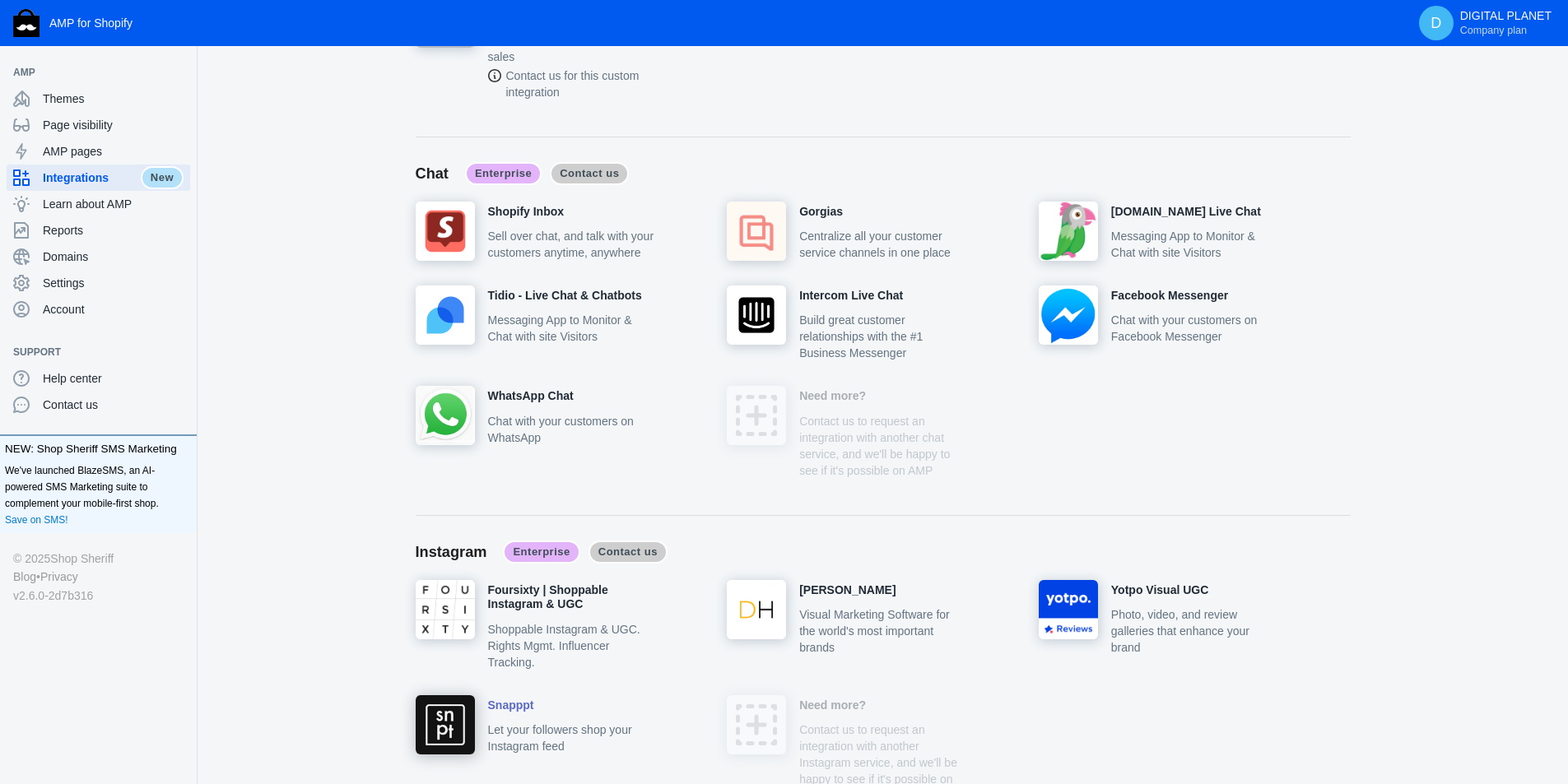
click at [520, 709] on h4 "Snapppt" at bounding box center [510, 705] width 46 height 15
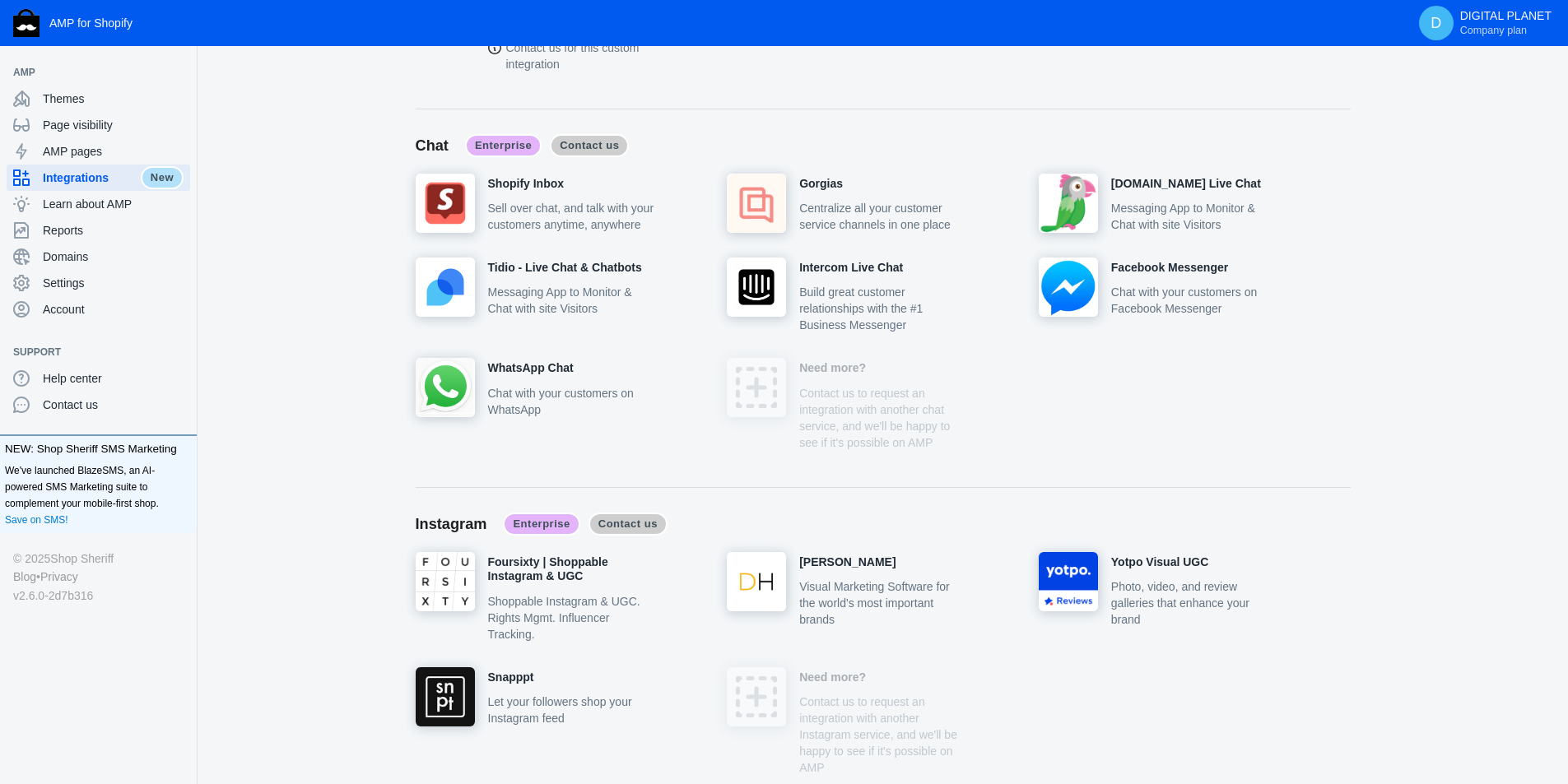
scroll to position [4464, 0]
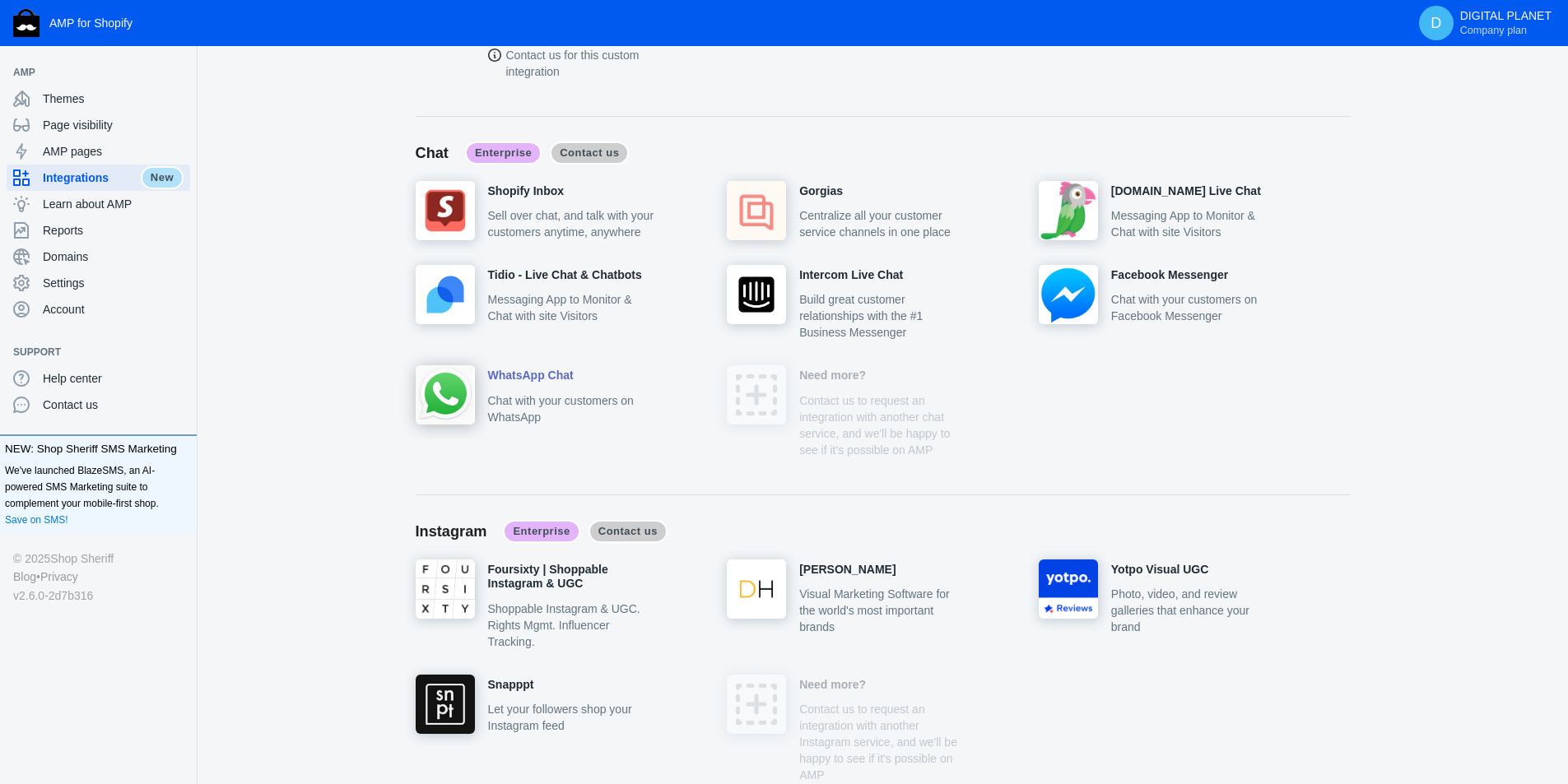
click at [449, 394] on img at bounding box center [445, 395] width 60 height 59
click at [508, 364] on div "Tidio - Live Chat & Chatbots Messaging App to Monitor & Chat with site Visitors" at bounding box center [572, 315] width 312 height 100
click at [503, 379] on h4 "WhatsApp Chat" at bounding box center [531, 375] width 86 height 15
click at [76, 259] on span "Domains" at bounding box center [113, 256] width 141 height 17
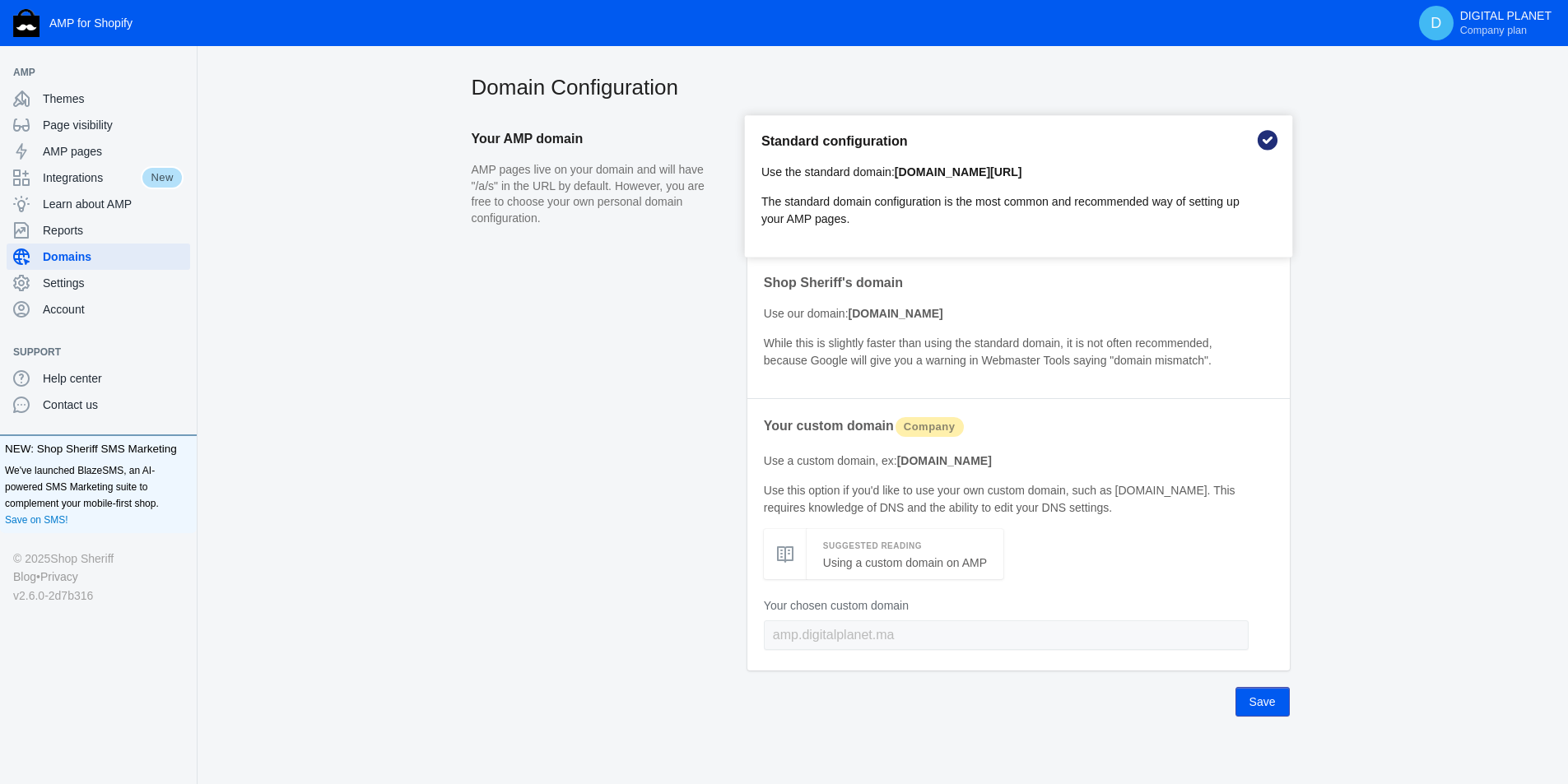
click at [1009, 172] on b "[DOMAIN_NAME][URL]" at bounding box center [958, 173] width 128 height 14
drag, startPoint x: 899, startPoint y: 174, endPoint x: 1046, endPoint y: 176, distance: 147.0
click at [1046, 176] on p "Use the standard domain: [DOMAIN_NAME][URL]" at bounding box center [1007, 173] width 490 height 18
copy b "[DOMAIN_NAME][URL]"
click at [70, 94] on span "Themes" at bounding box center [113, 98] width 141 height 17
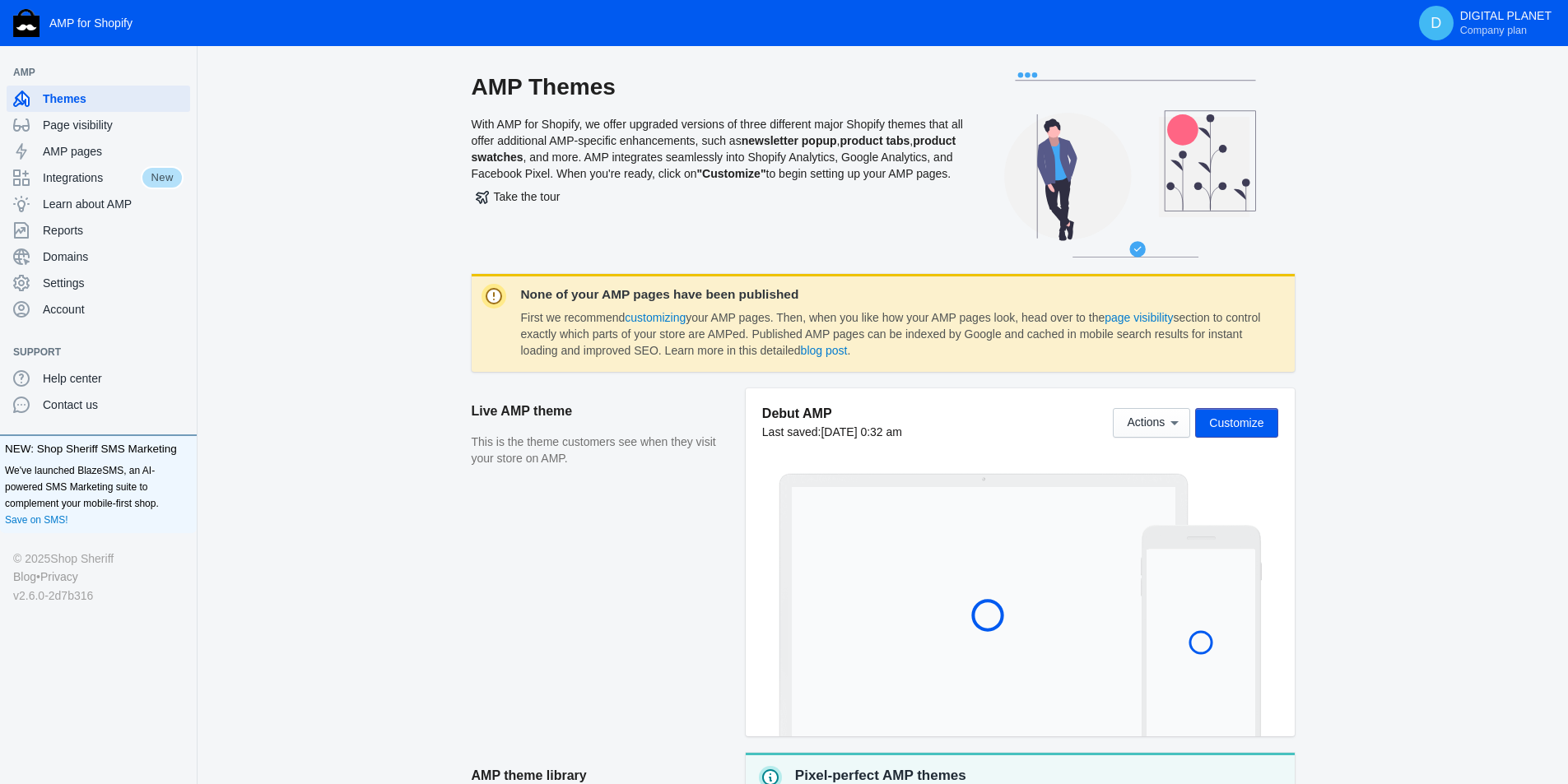
click at [1267, 414] on button "Customize" at bounding box center [1236, 423] width 82 height 29
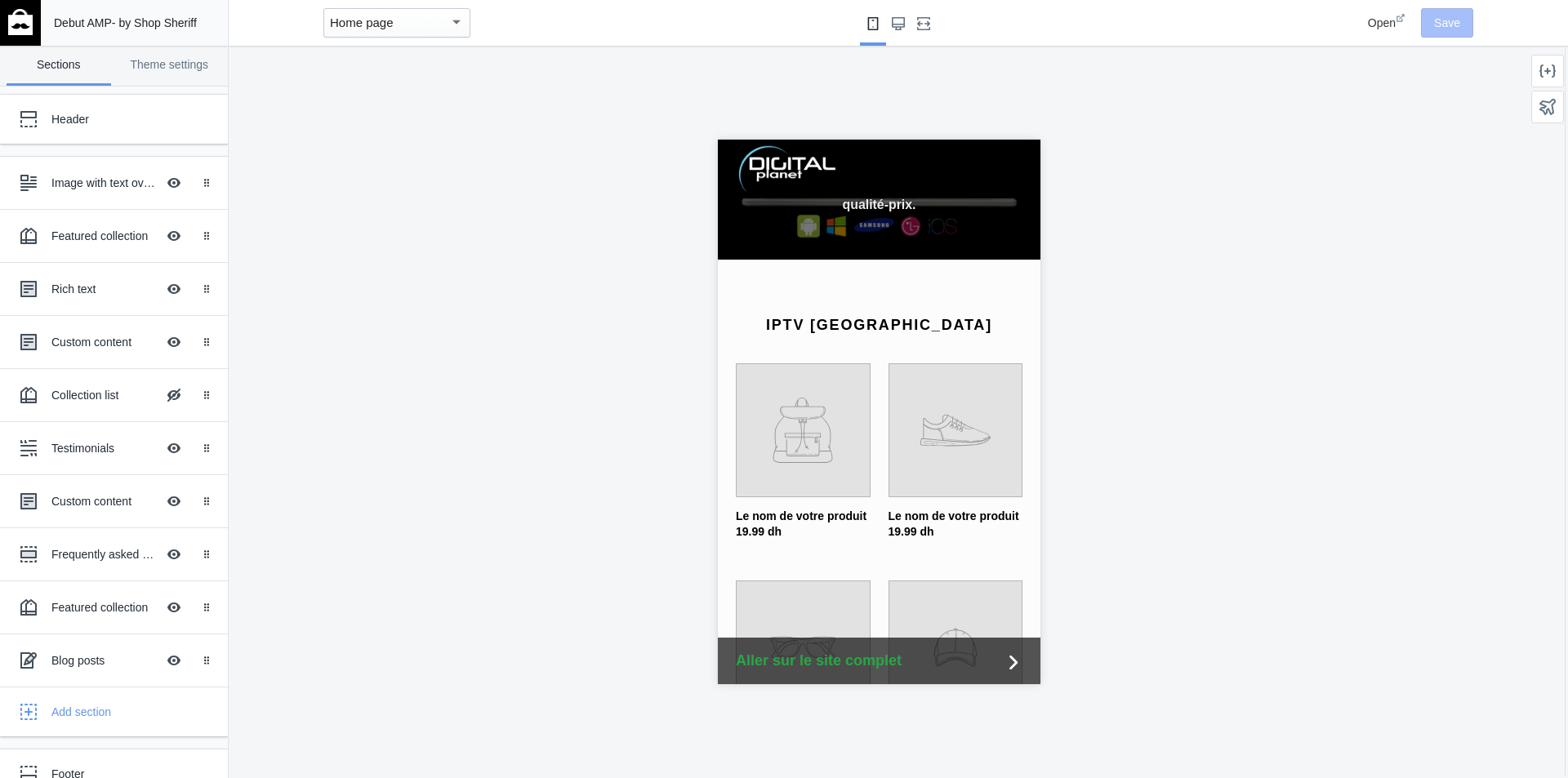
scroll to position [490, 0]
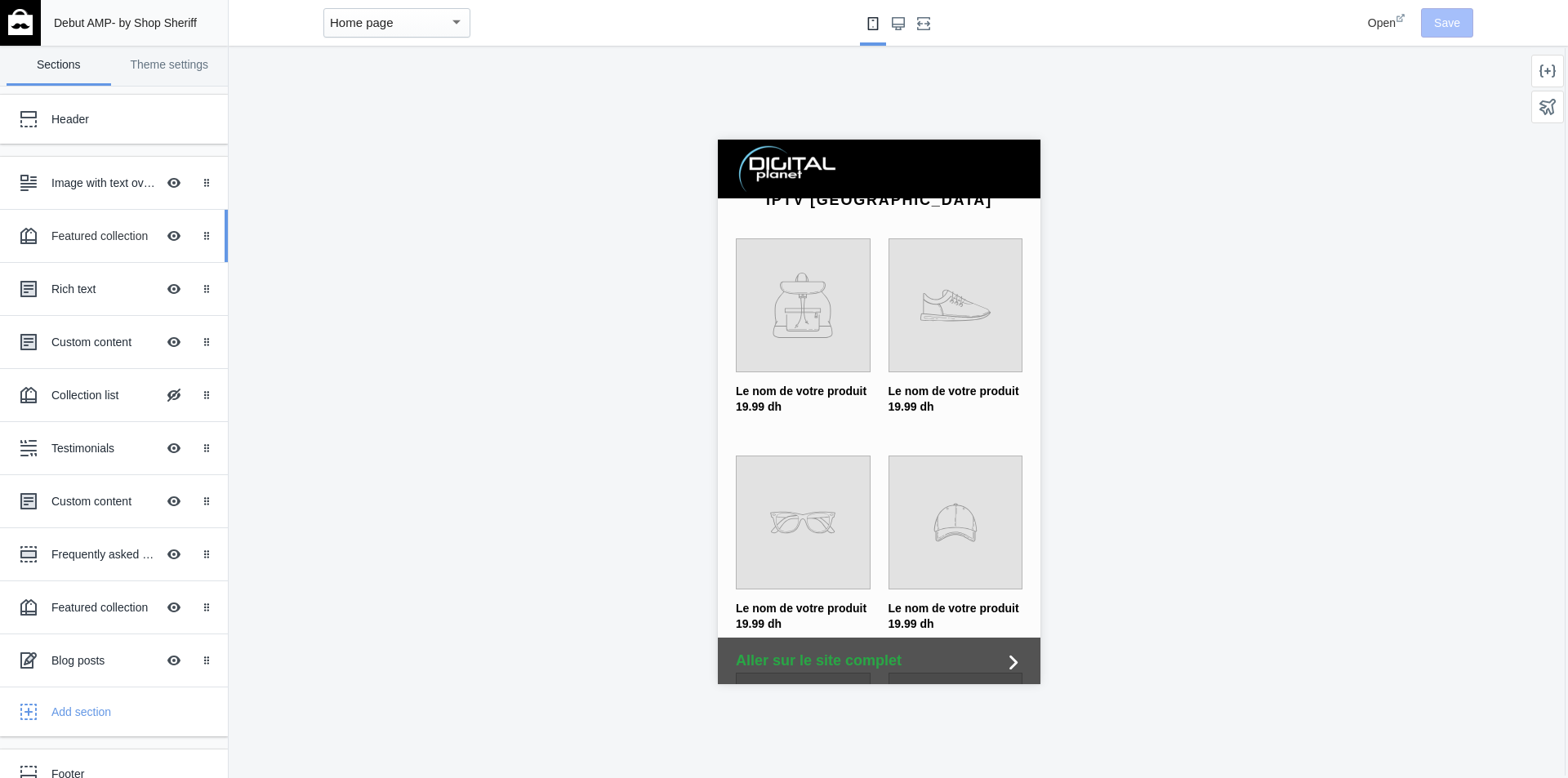
click at [41, 237] on div at bounding box center [29, 236] width 33 height 33
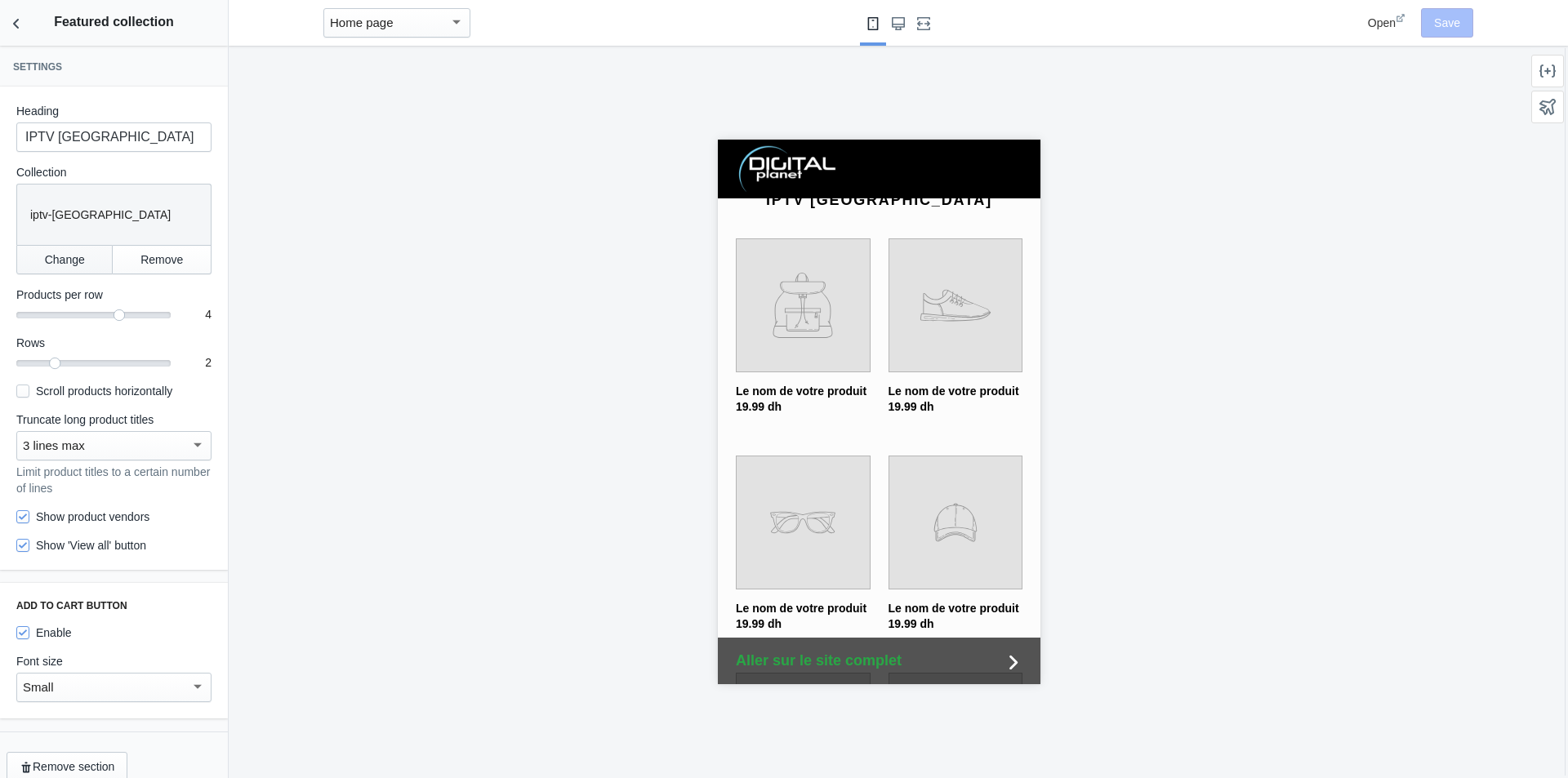
scroll to position [502, 0]
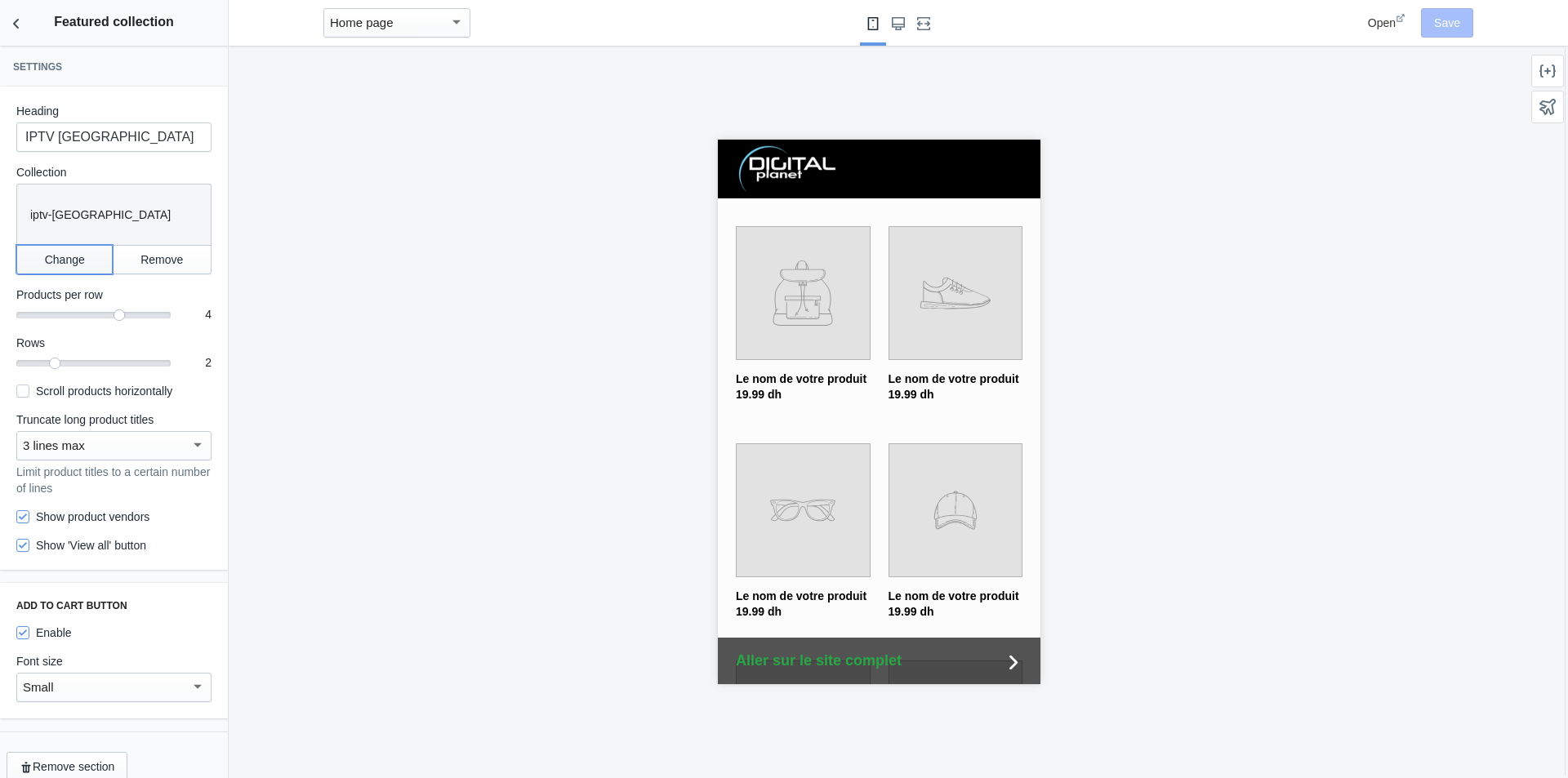
click at [58, 254] on button "Change" at bounding box center [65, 259] width 97 height 29
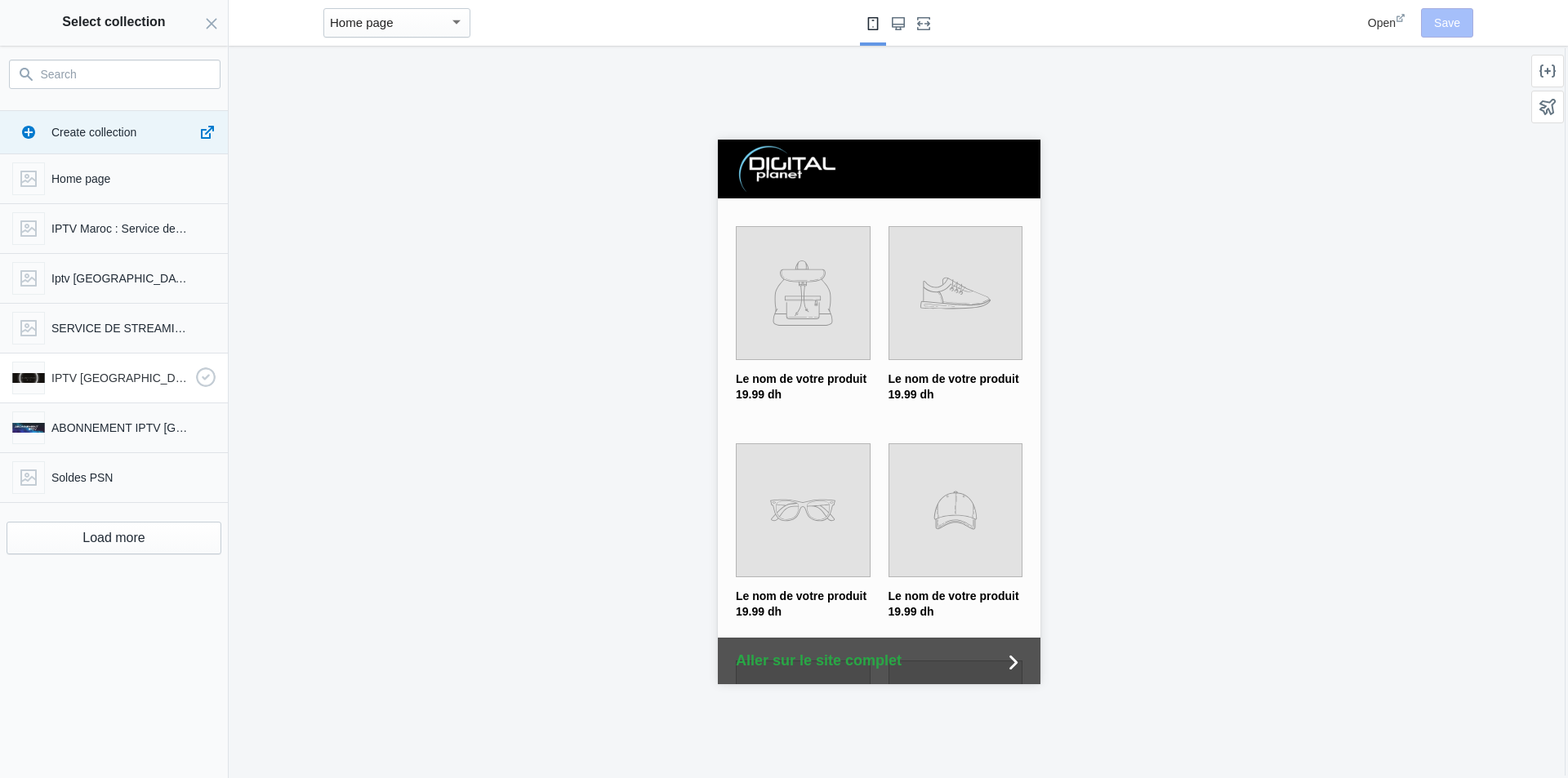
scroll to position [0, 275]
click at [107, 374] on p "IPTV [GEOGRAPHIC_DATA]" at bounding box center [120, 377] width 138 height 16
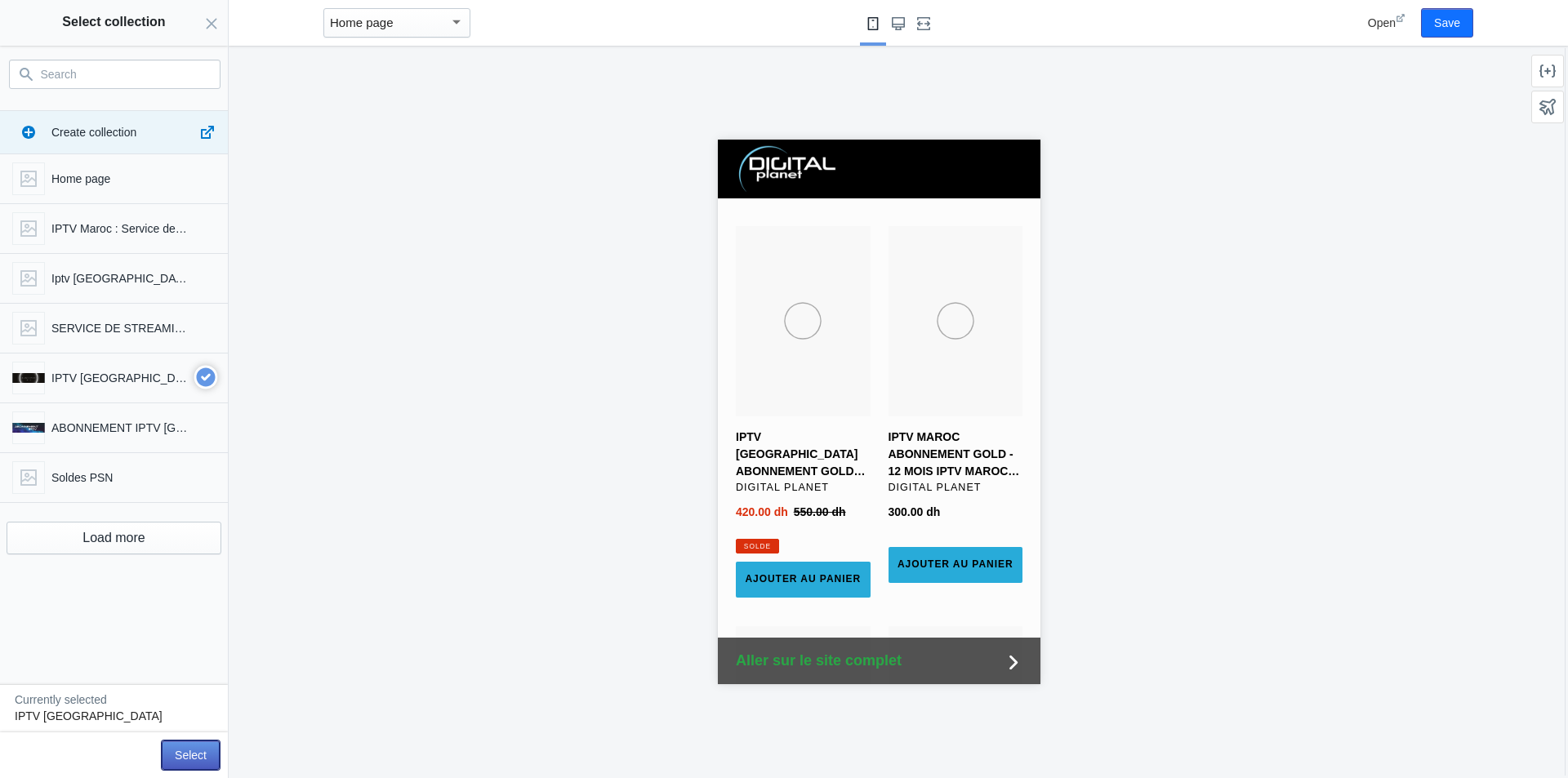
click at [209, 754] on button "Select" at bounding box center [191, 755] width 58 height 29
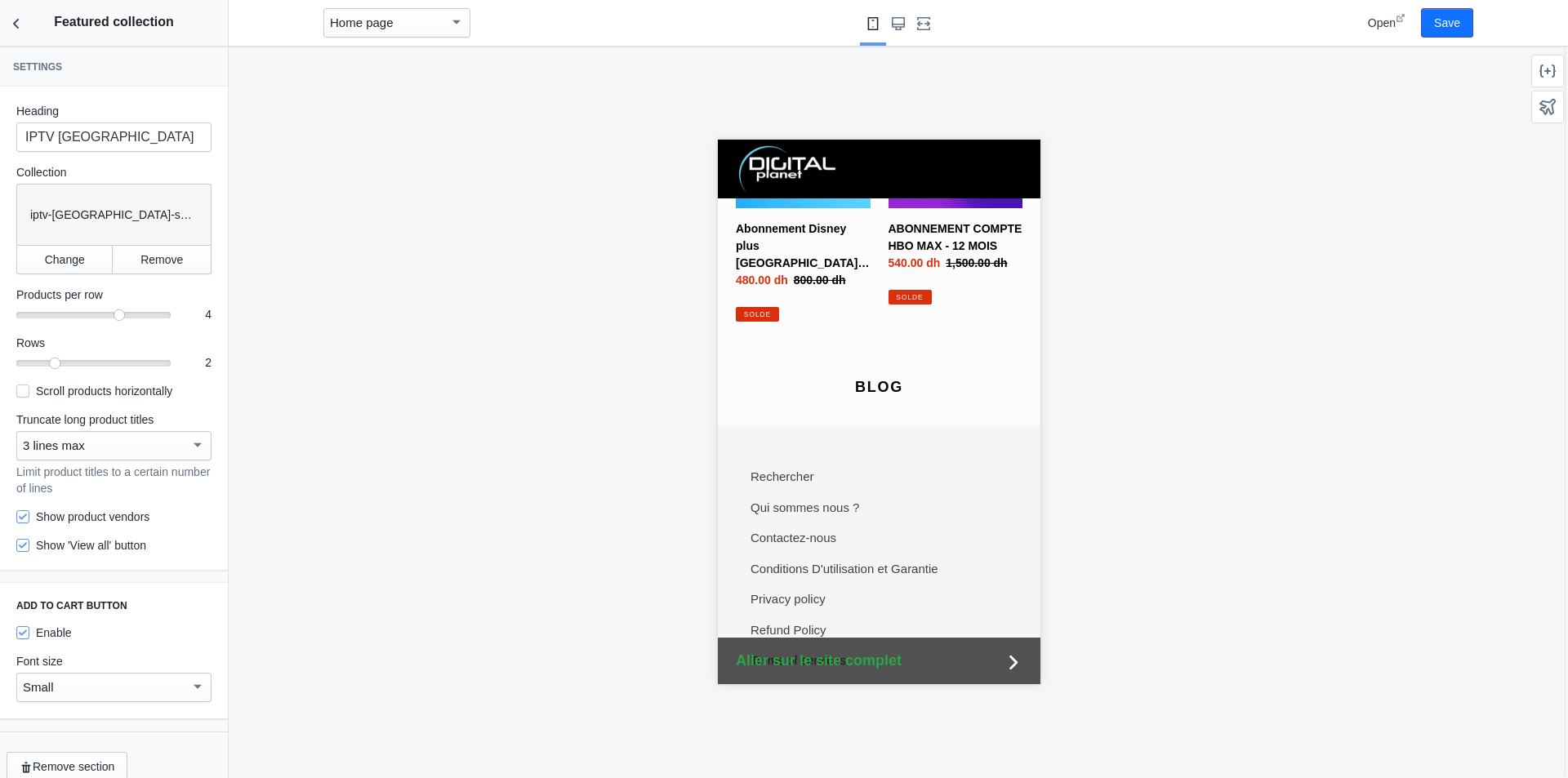
scroll to position [3859, 0]
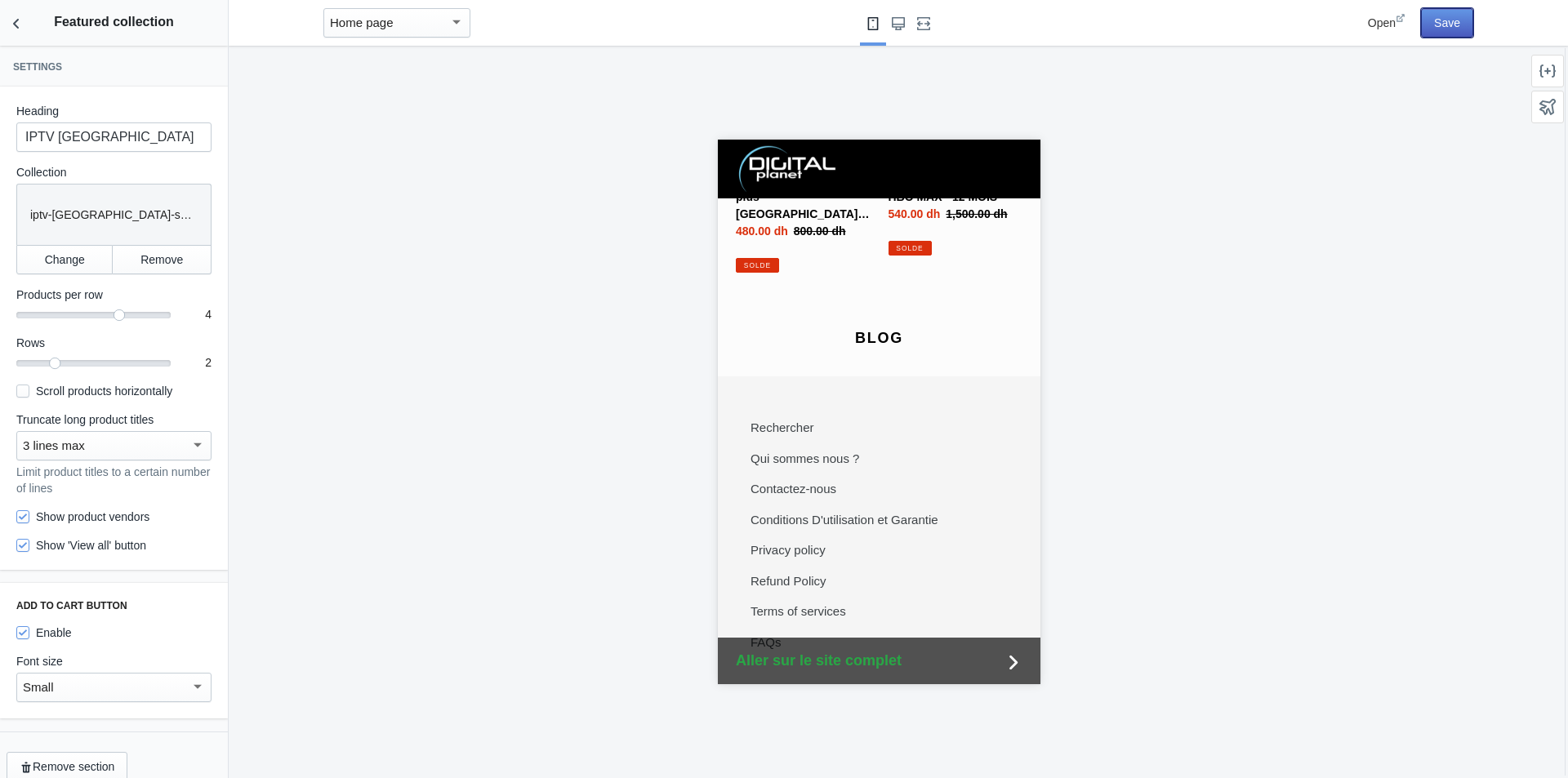
click at [1453, 24] on button "Save" at bounding box center [1447, 22] width 52 height 29
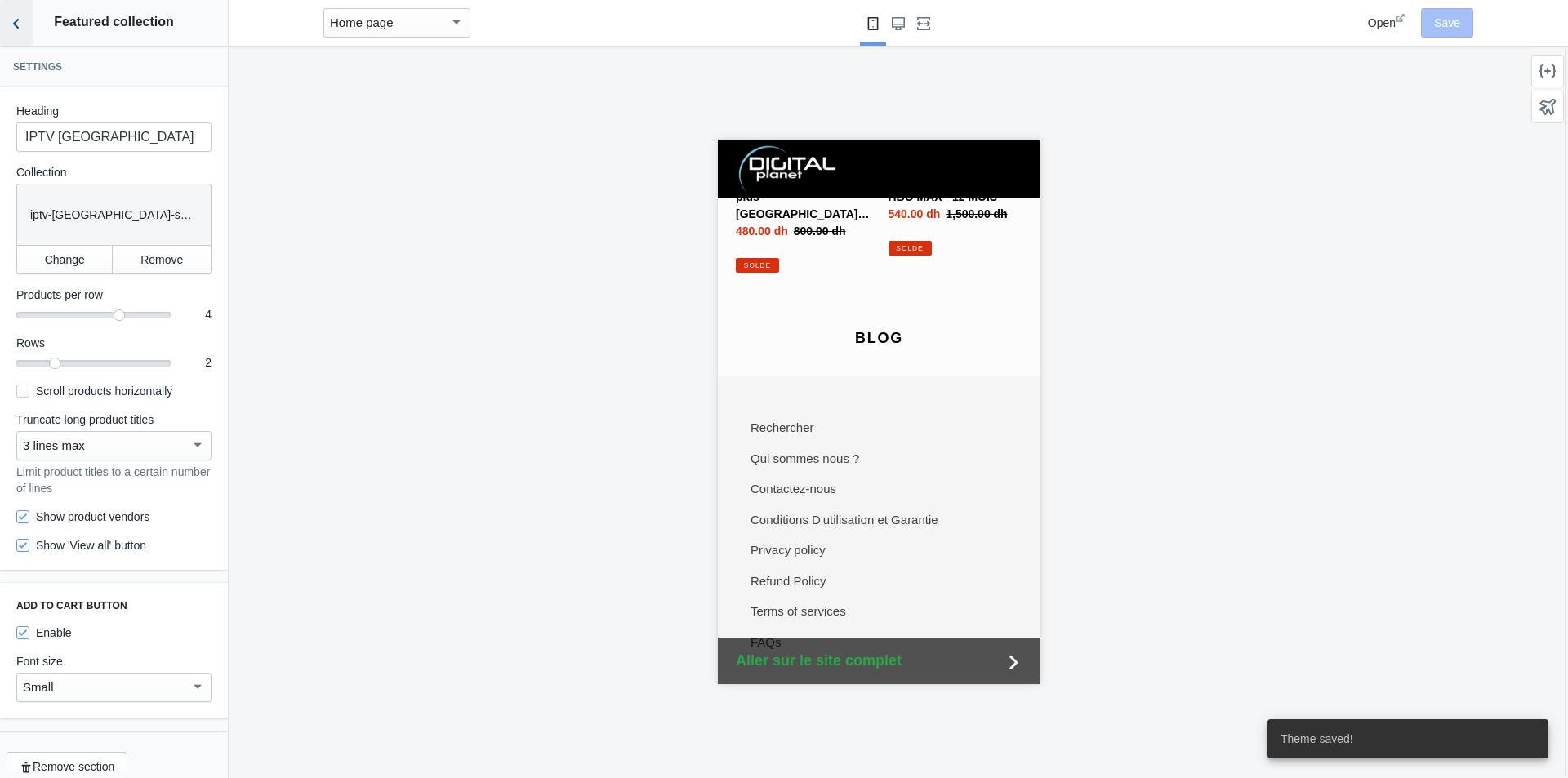
click at [17, 23] on icon "Back to sections" at bounding box center [15, 23] width 16 height 16
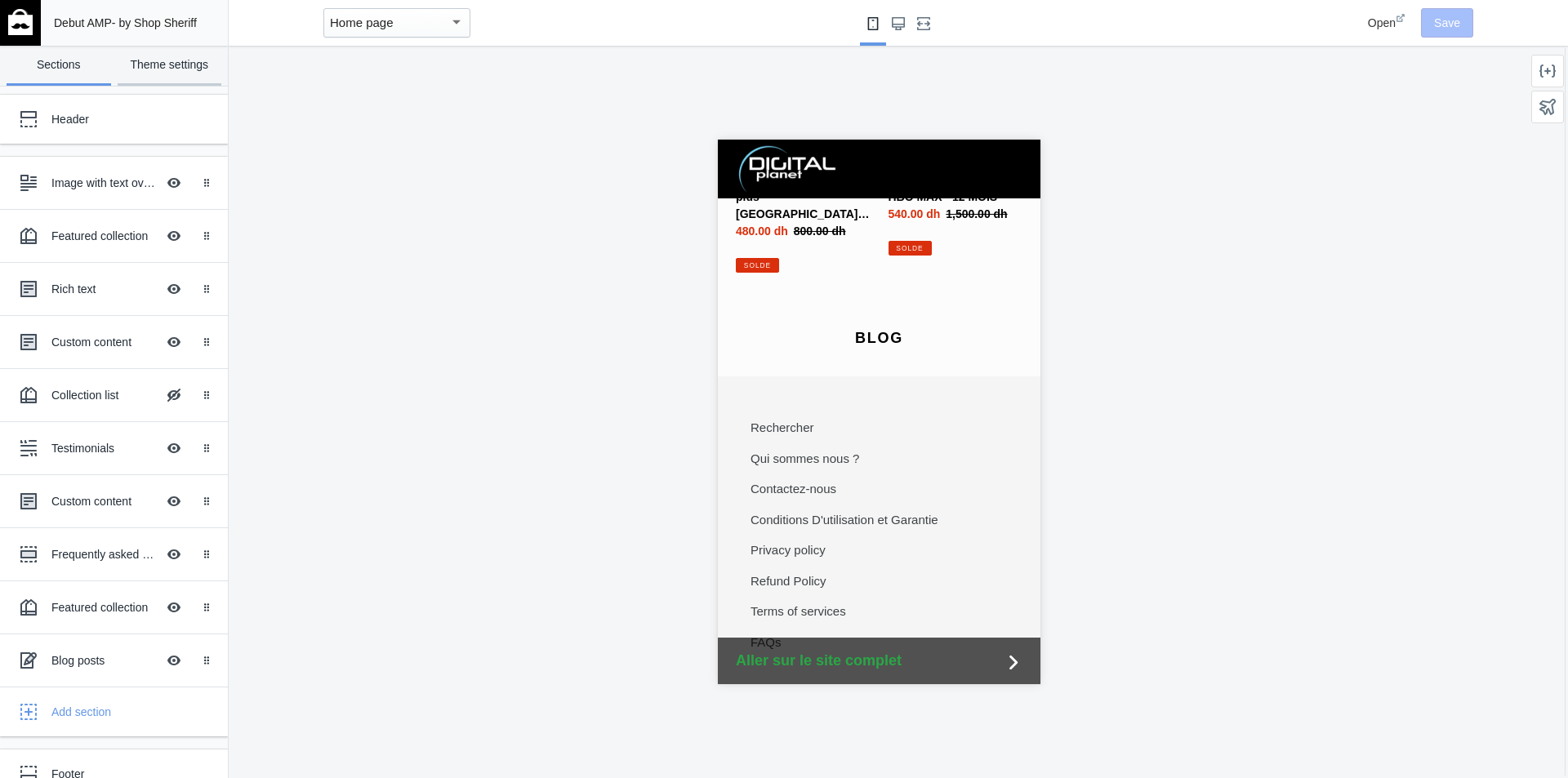
click at [183, 75] on link "Theme settings" at bounding box center [170, 65] width 105 height 40
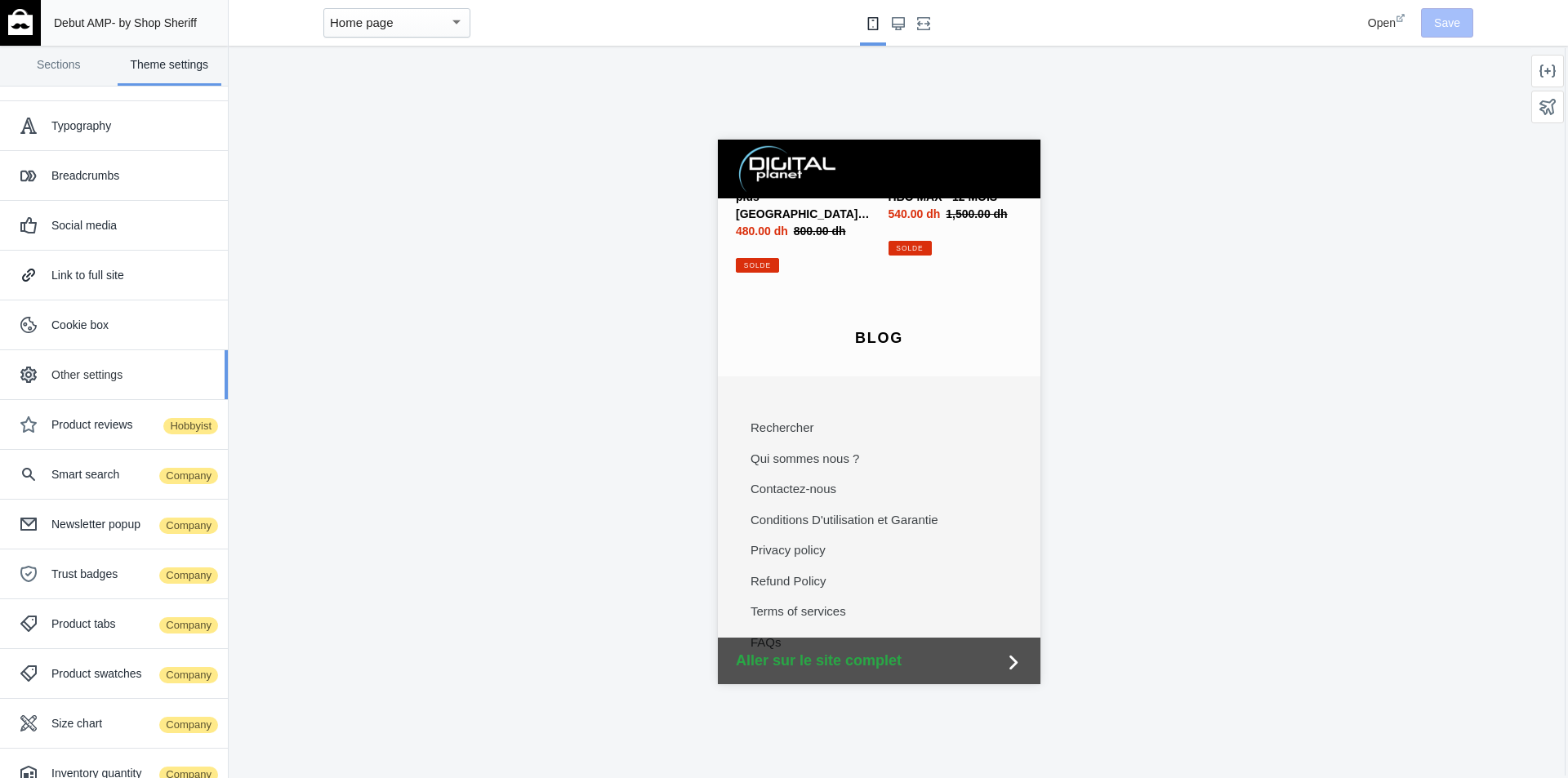
scroll to position [71, 0]
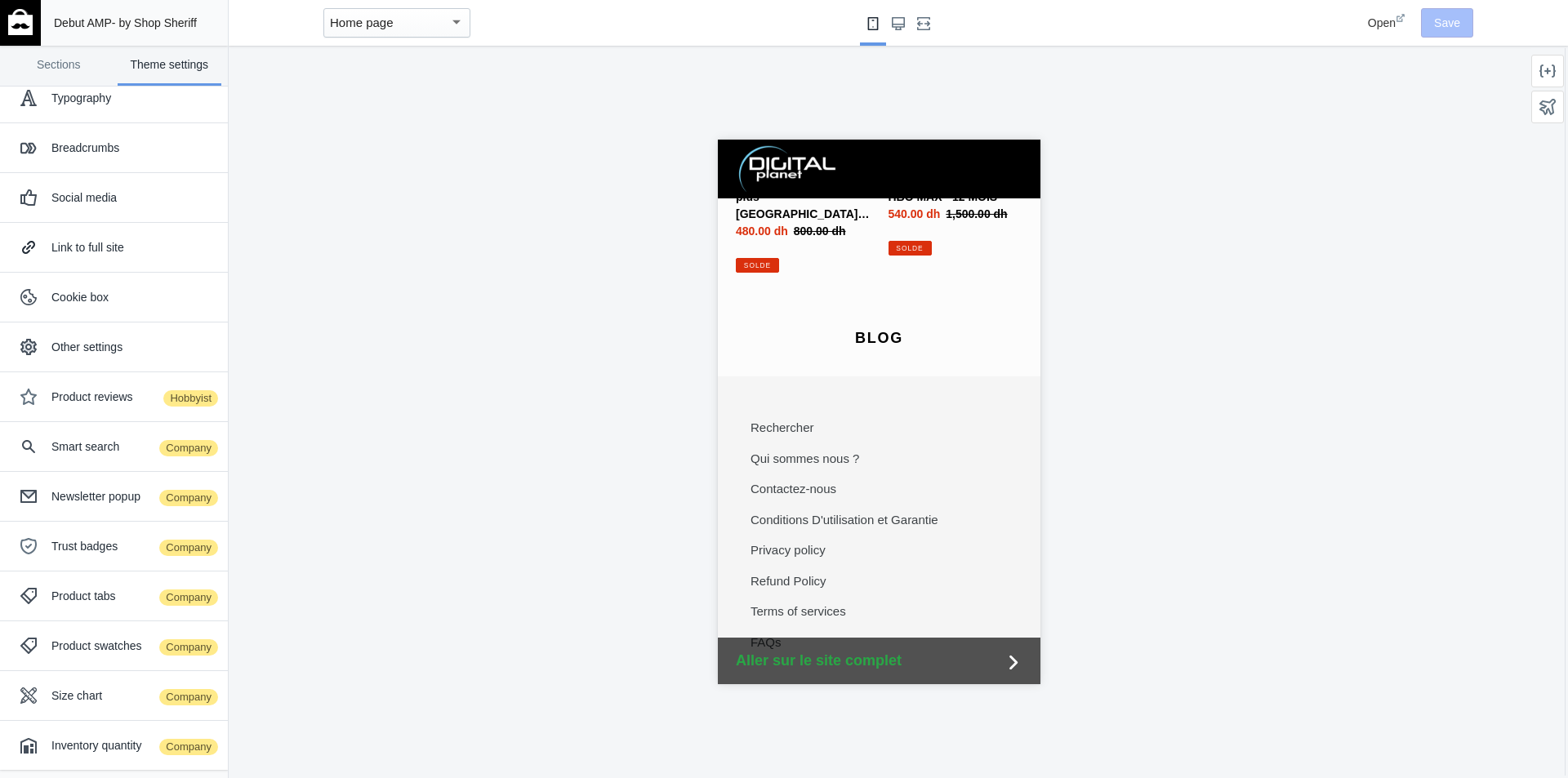
click at [20, 29] on img at bounding box center [19, 21] width 24 height 26
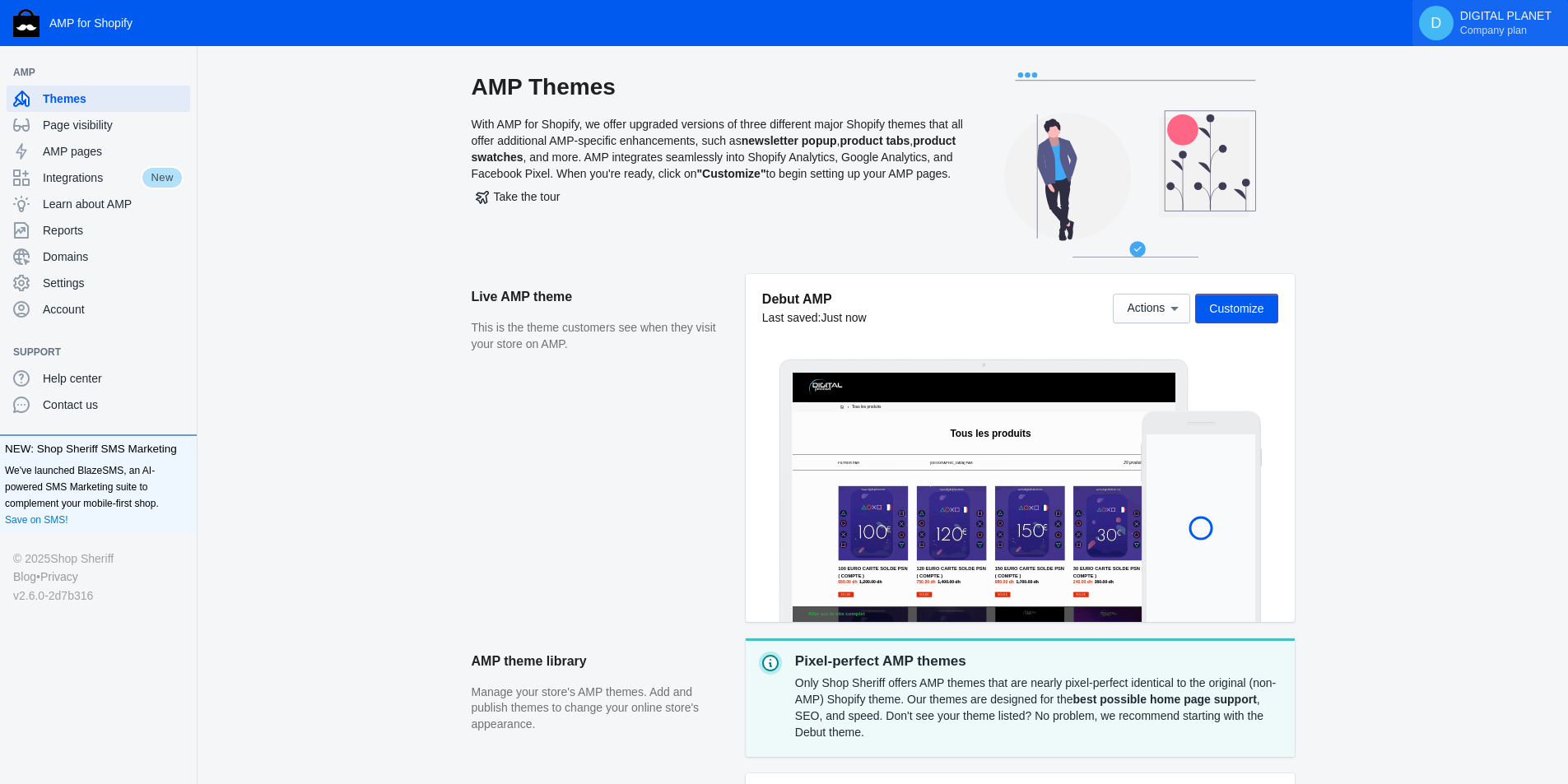
click at [1488, 21] on p "DIGITAL PLANET Company plan" at bounding box center [1507, 22] width 92 height 28
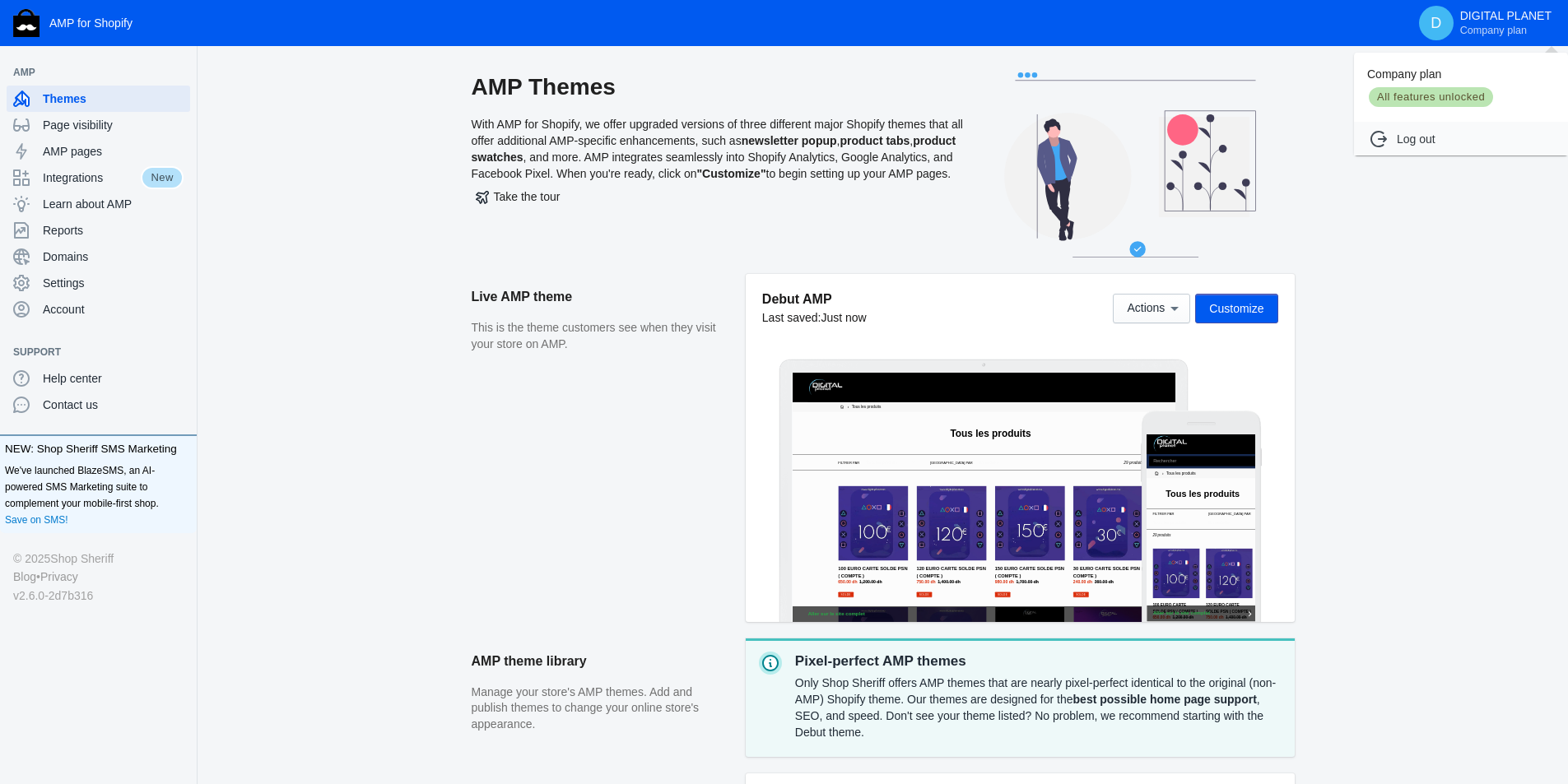
click at [1410, 82] on div "Company plan All features unlocked" at bounding box center [1461, 87] width 214 height 69
click at [76, 287] on div at bounding box center [784, 392] width 1568 height 784
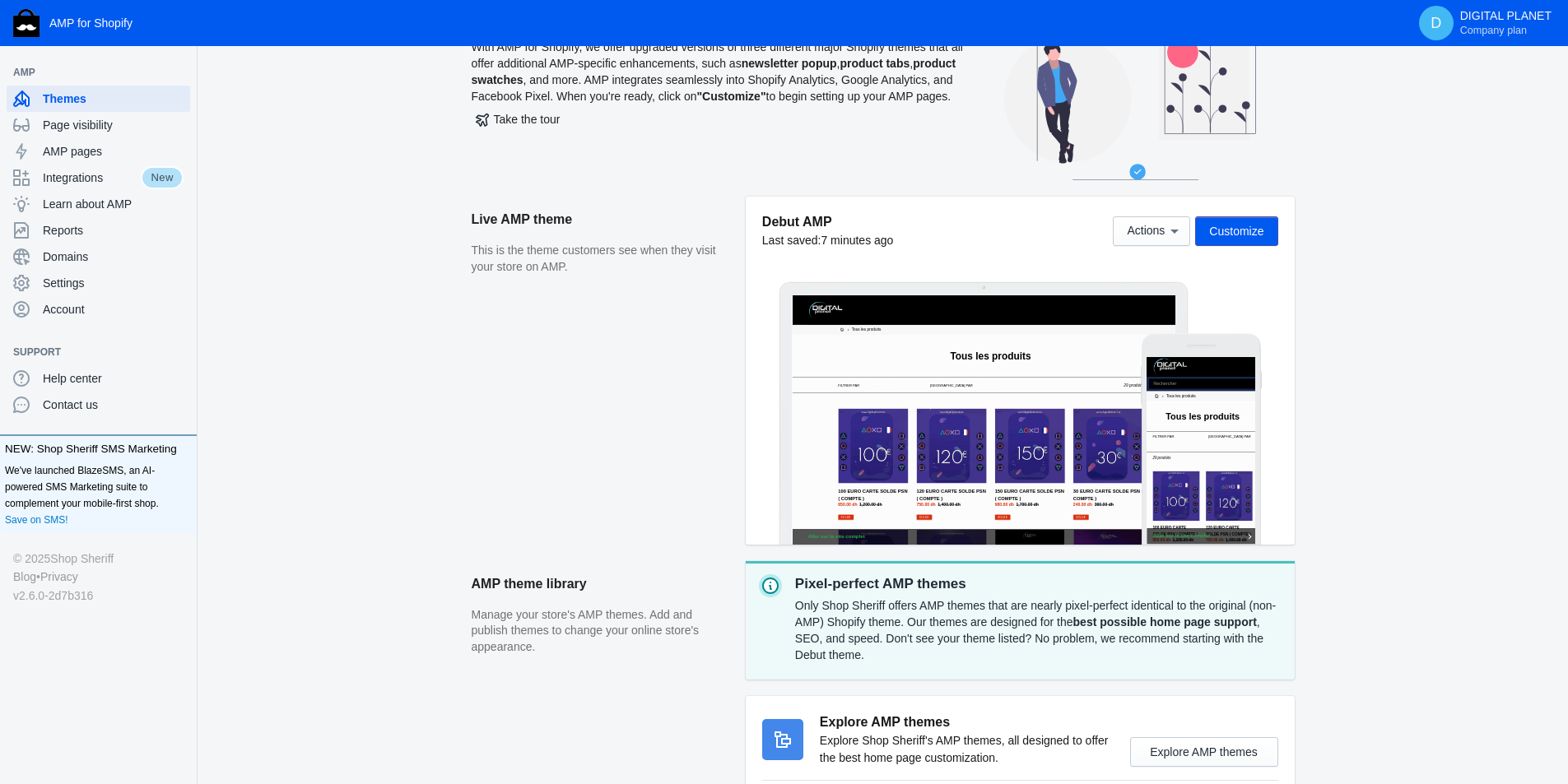
scroll to position [82, 0]
